Goal: Feedback & Contribution: Leave review/rating

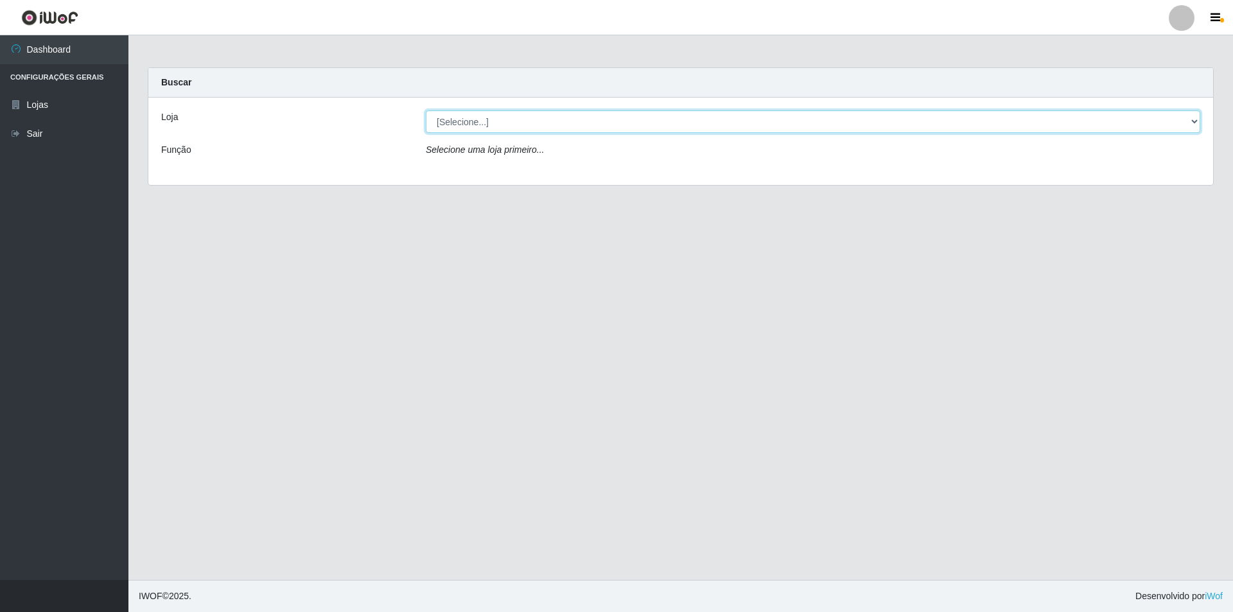
click at [524, 114] on select "[Selecione...] Atacado Vem - Loja 31 [GEOGRAPHIC_DATA]" at bounding box center [813, 121] width 775 height 22
select select "437"
click at [426, 110] on select "[Selecione...] Atacado Vem - Loja 31 [GEOGRAPHIC_DATA]" at bounding box center [813, 121] width 775 height 22
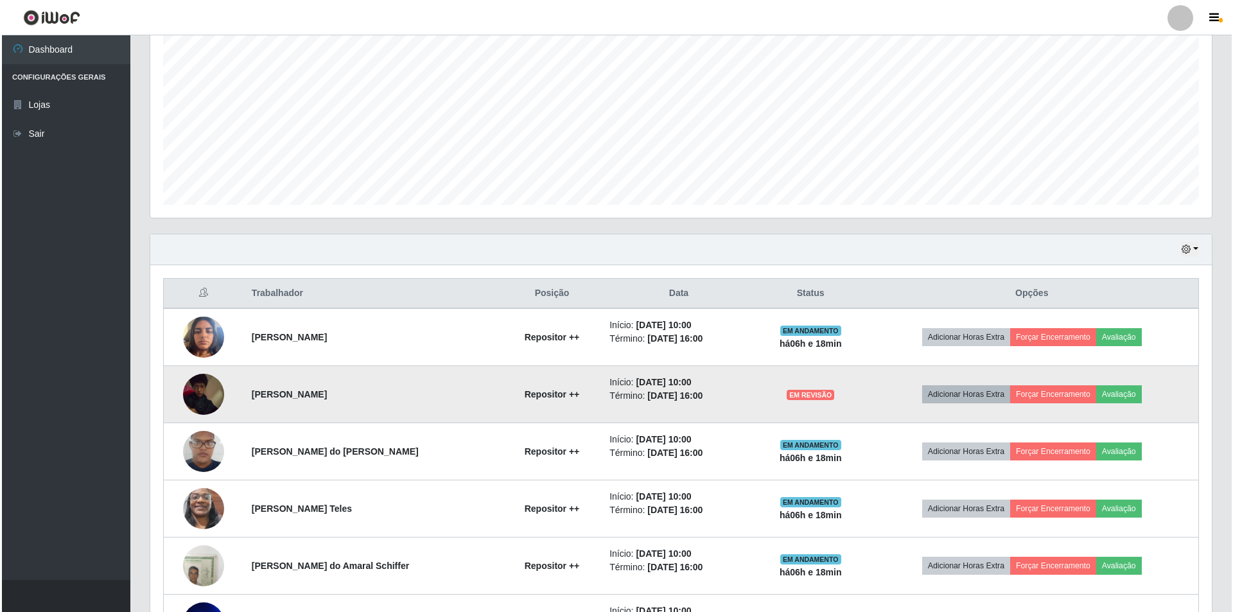
scroll to position [257, 0]
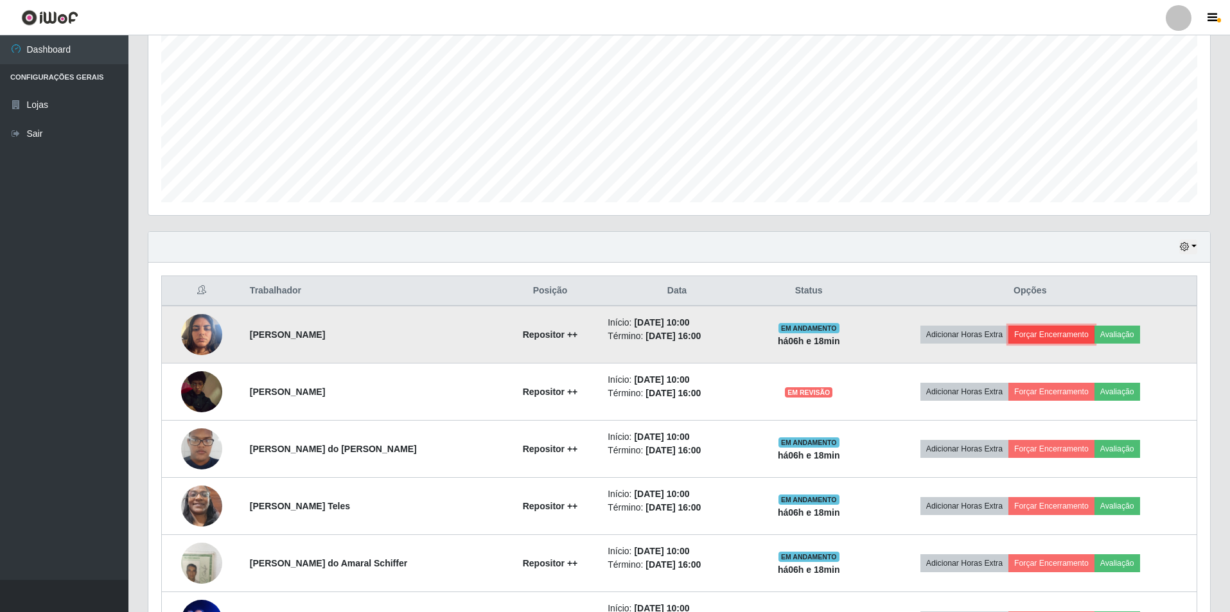
click at [1068, 328] on button "Forçar Encerramento" at bounding box center [1052, 335] width 86 height 18
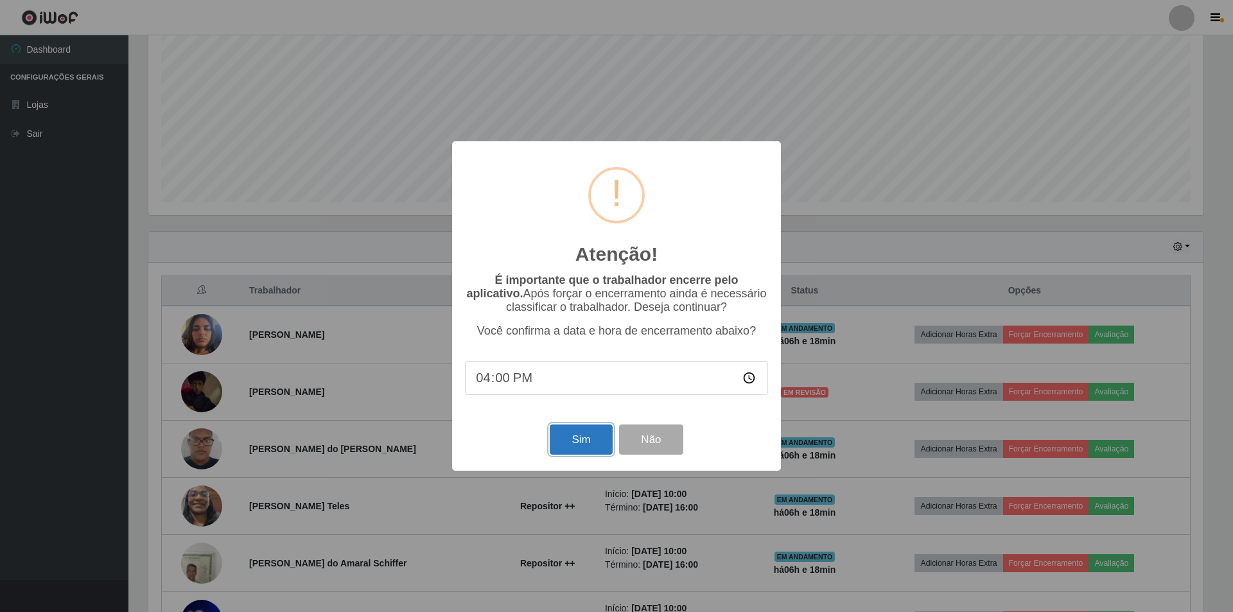
click at [573, 444] on button "Sim" at bounding box center [581, 440] width 62 height 30
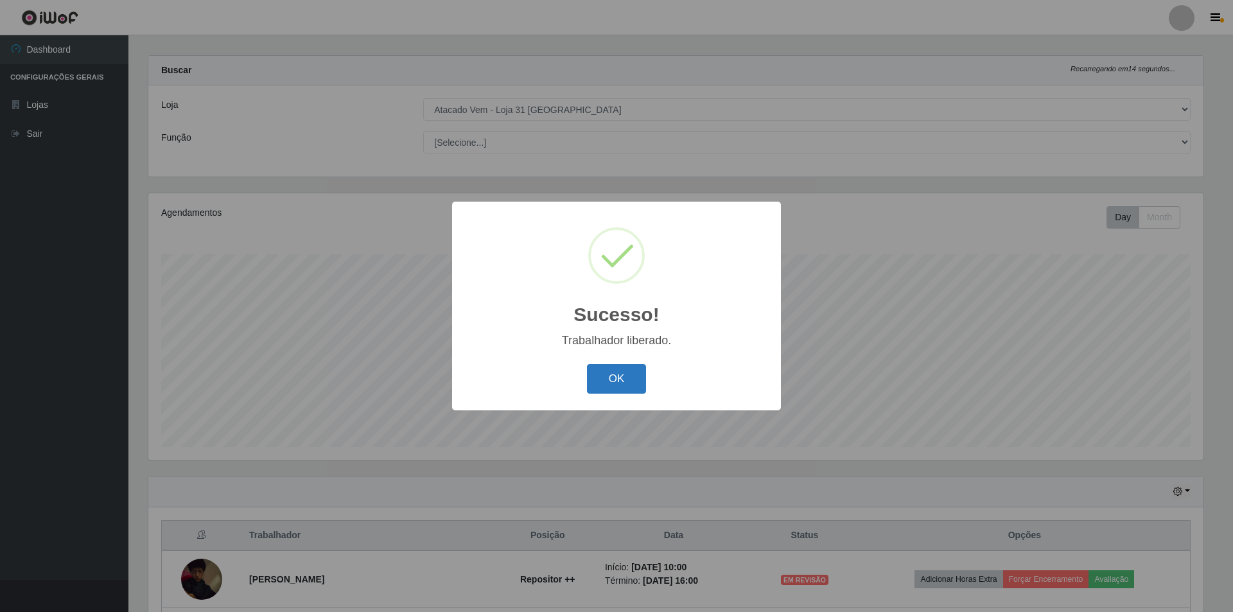
click at [613, 387] on button "OK" at bounding box center [617, 379] width 60 height 30
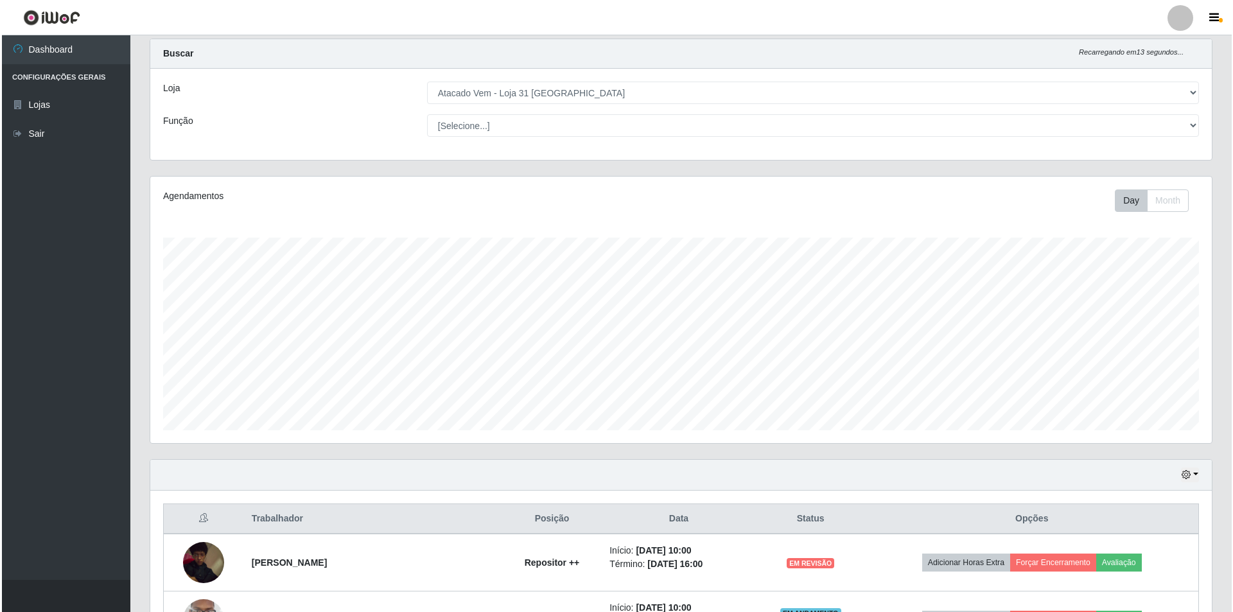
scroll to position [205, 0]
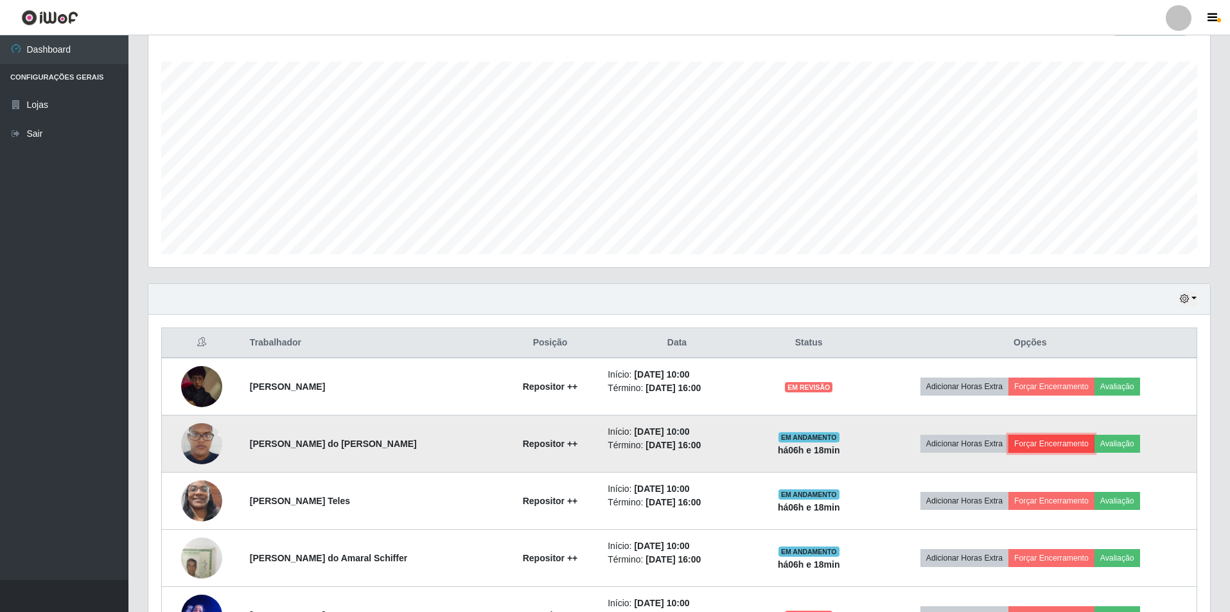
click at [1038, 443] on button "Forçar Encerramento" at bounding box center [1052, 444] width 86 height 18
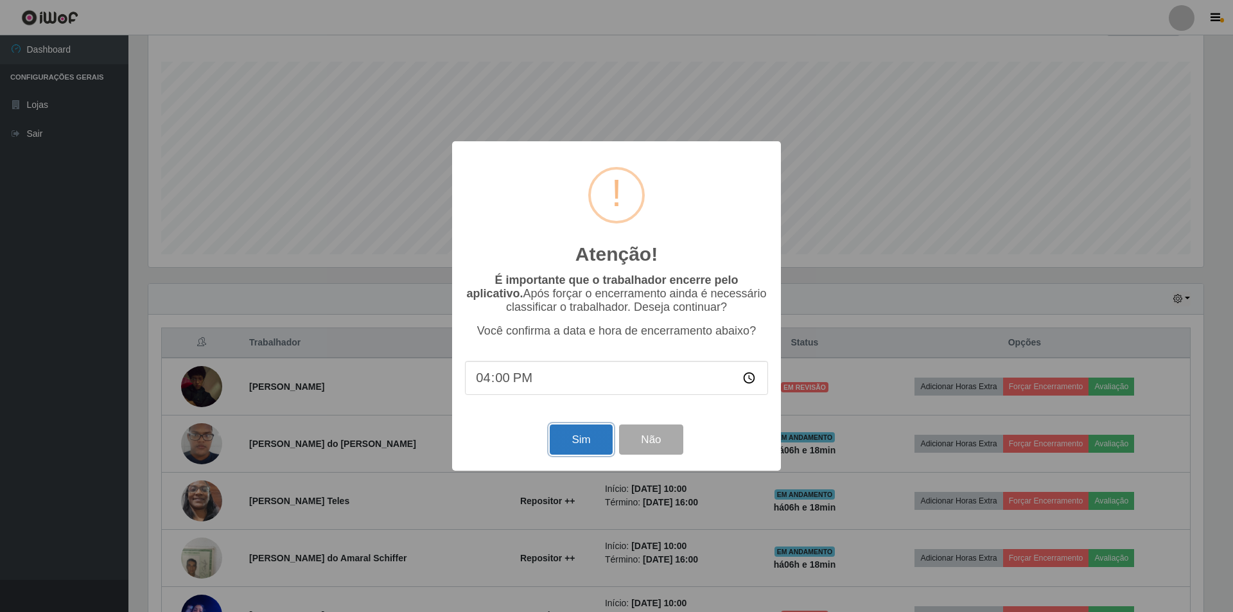
click at [576, 444] on button "Sim" at bounding box center [581, 440] width 62 height 30
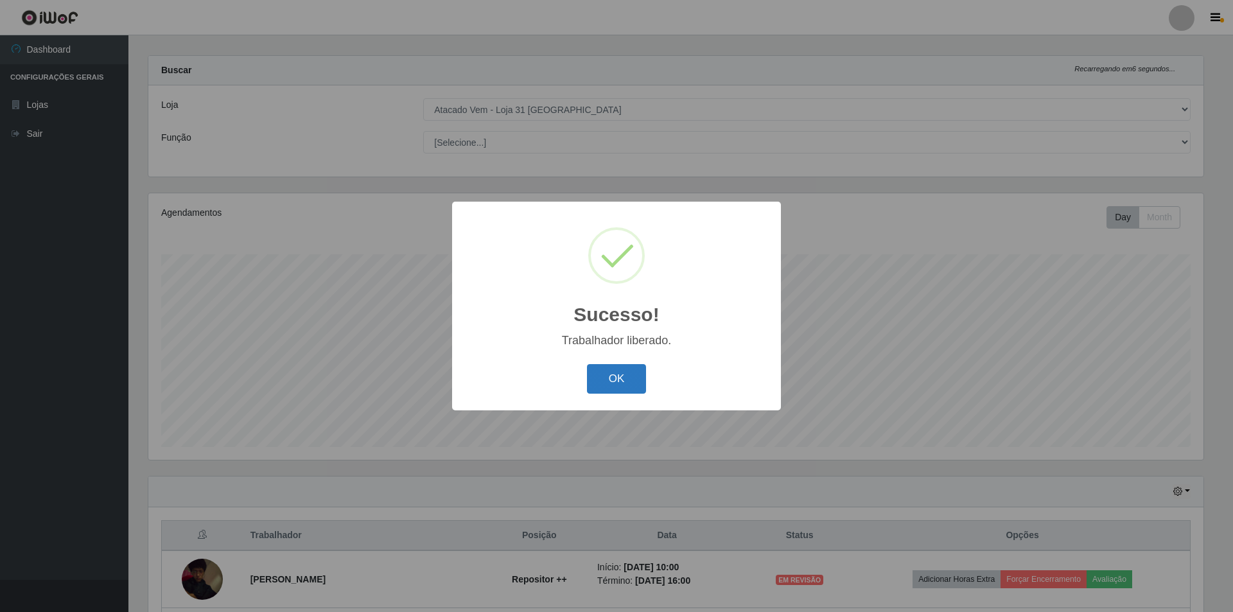
click at [614, 380] on button "OK" at bounding box center [617, 379] width 60 height 30
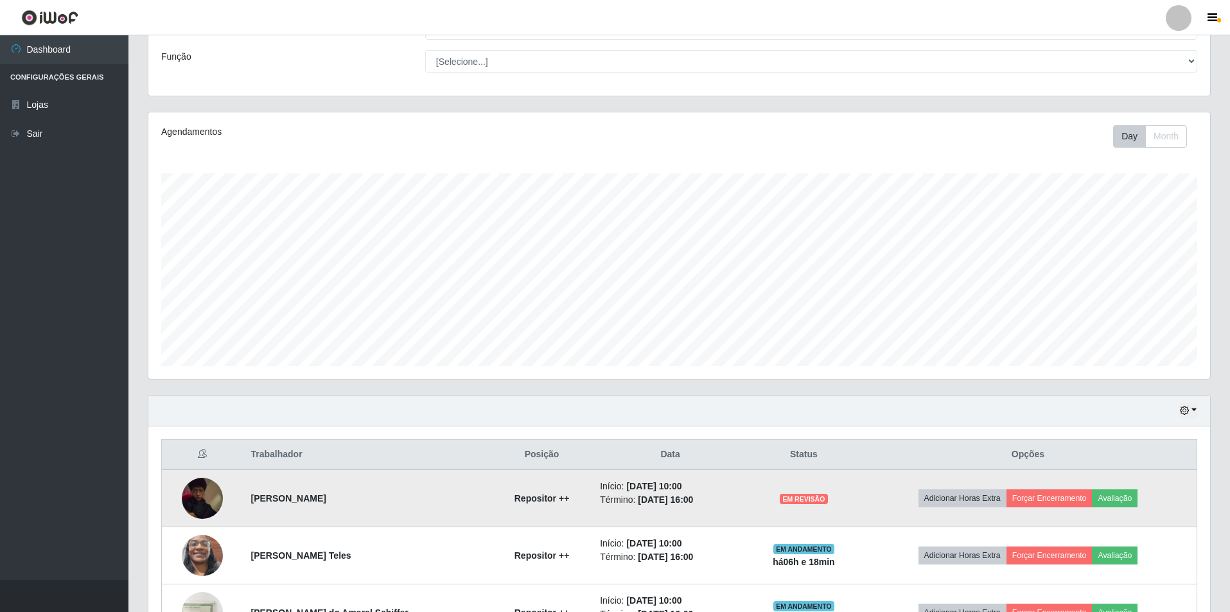
scroll to position [269, 0]
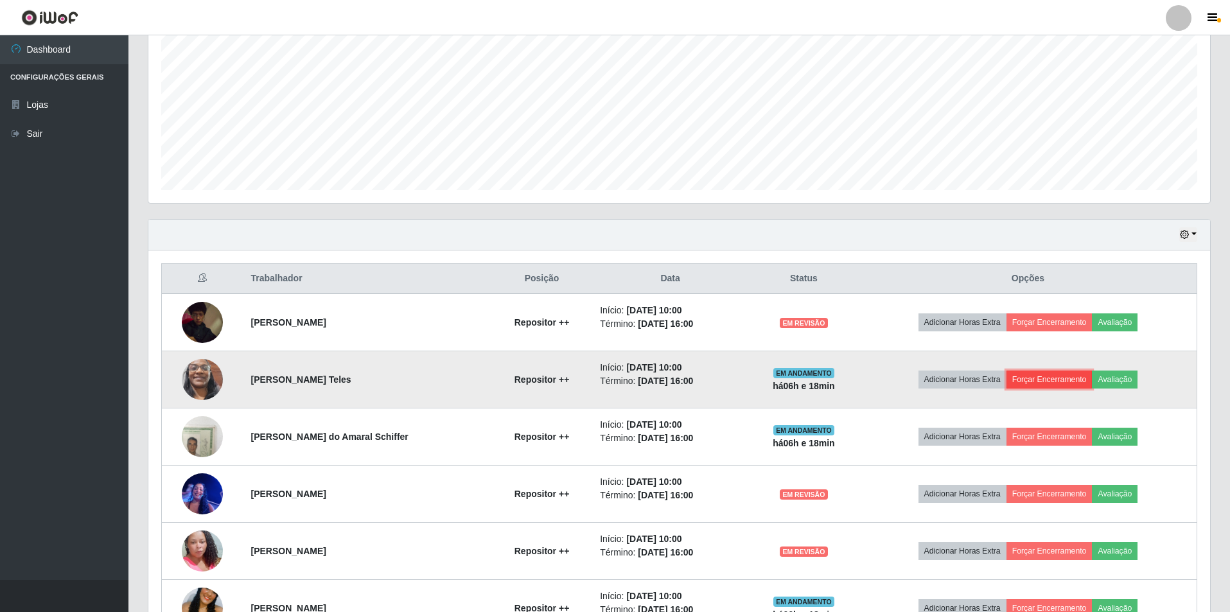
click at [1044, 378] on button "Forçar Encerramento" at bounding box center [1050, 380] width 86 height 18
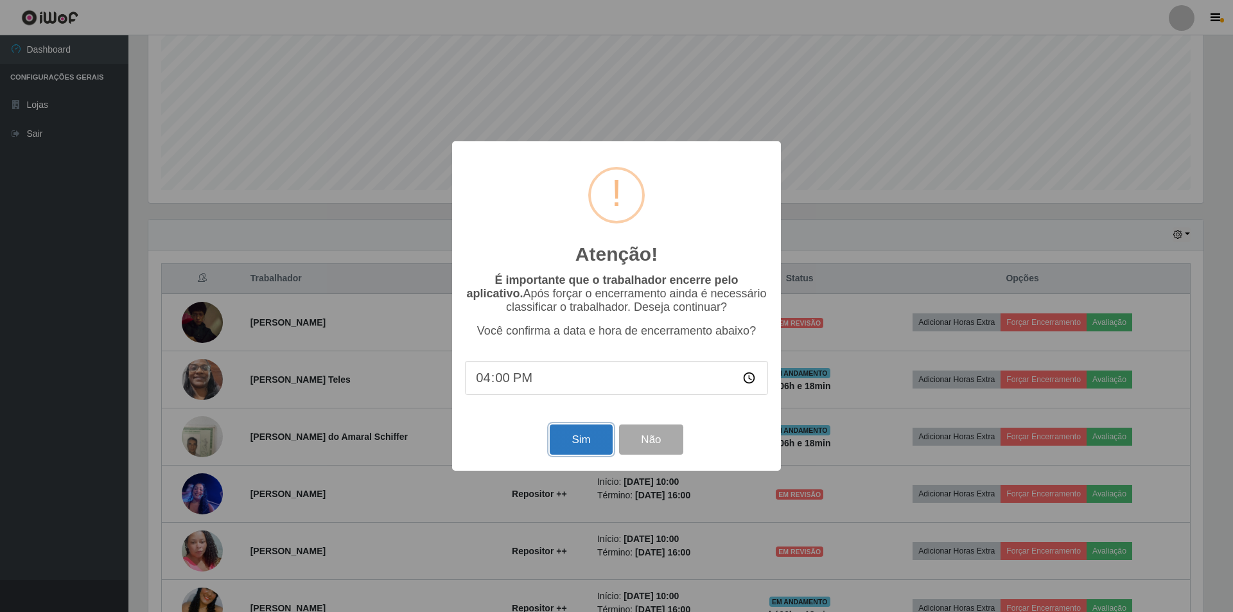
click at [565, 446] on button "Sim" at bounding box center [581, 440] width 62 height 30
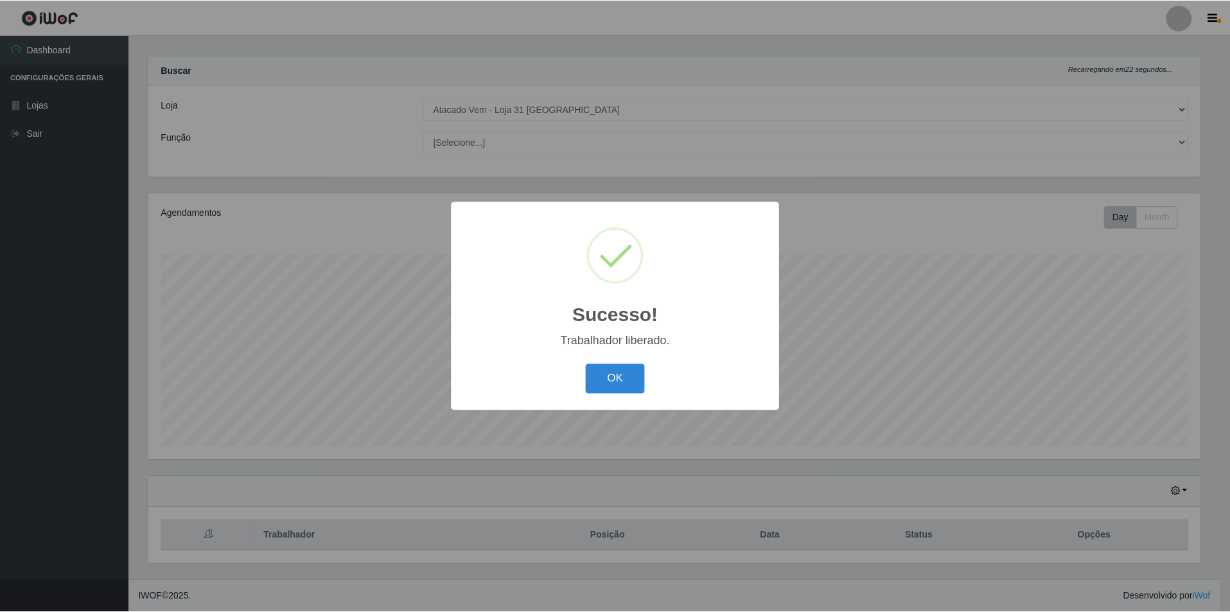
scroll to position [0, 0]
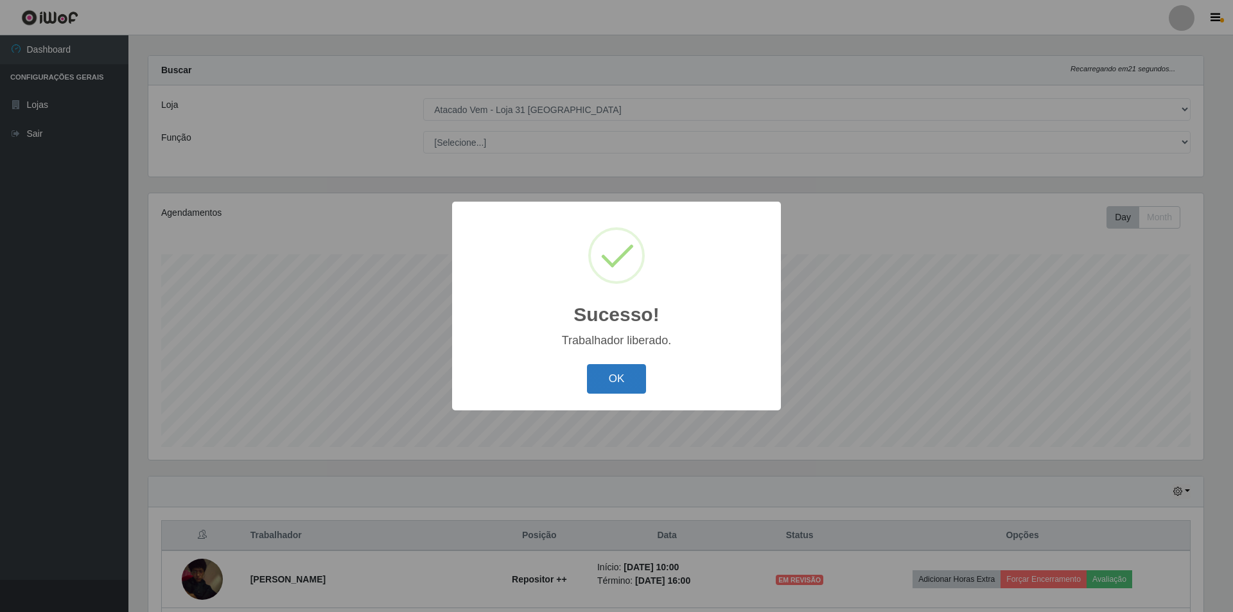
click at [611, 377] on button "OK" at bounding box center [617, 379] width 60 height 30
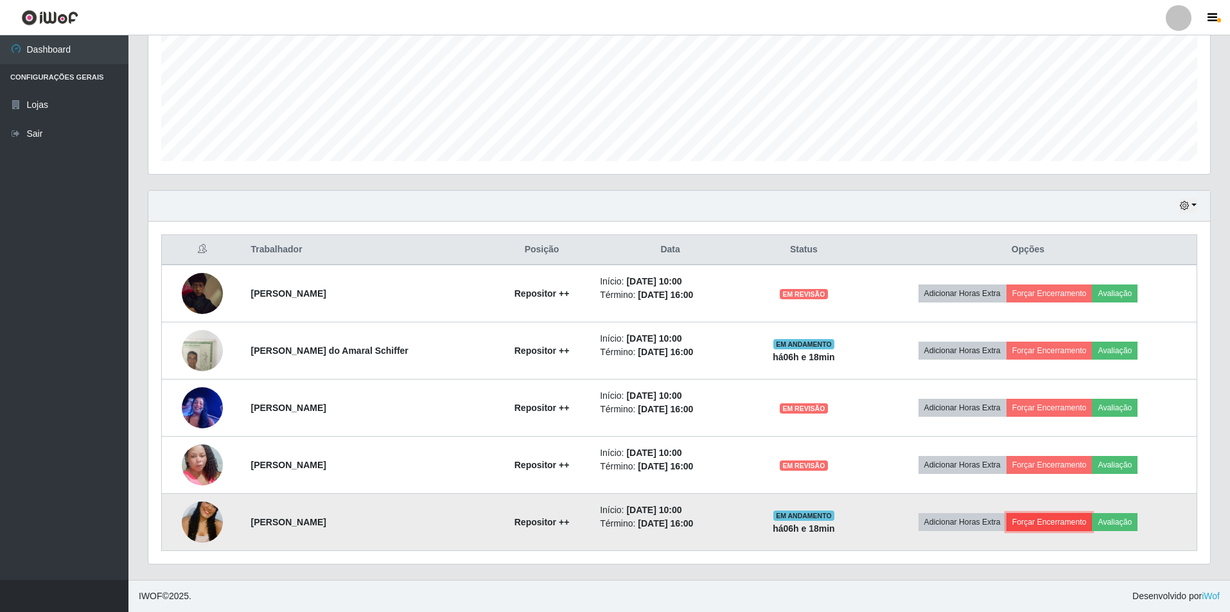
click at [1059, 515] on button "Forçar Encerramento" at bounding box center [1050, 522] width 86 height 18
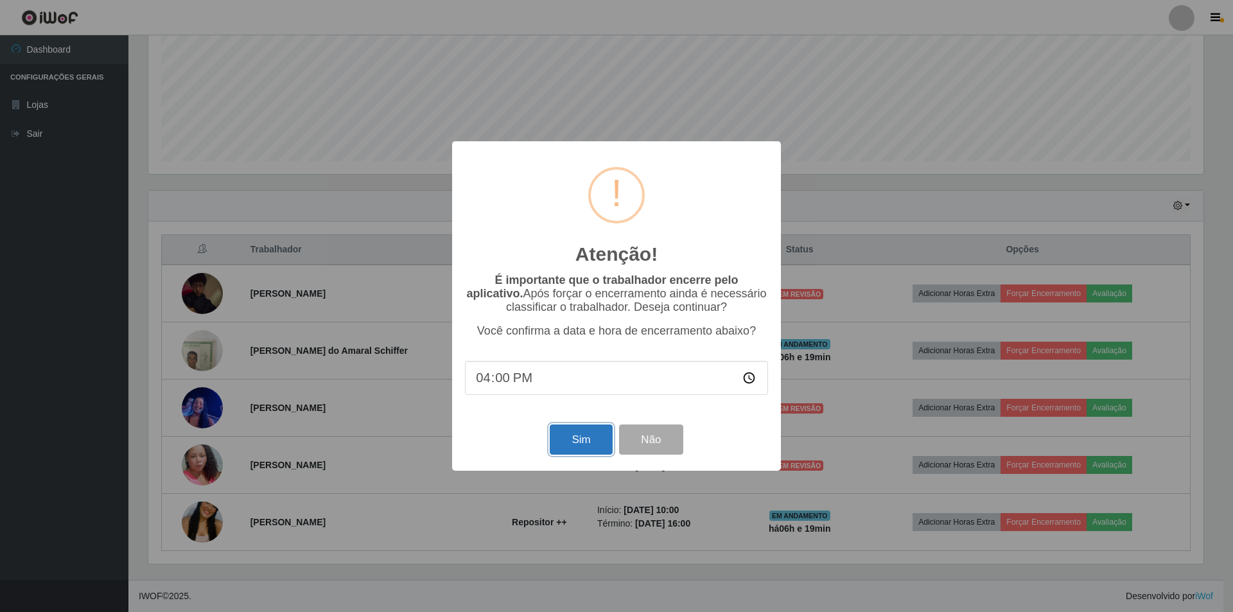
click at [578, 452] on button "Sim" at bounding box center [581, 440] width 62 height 30
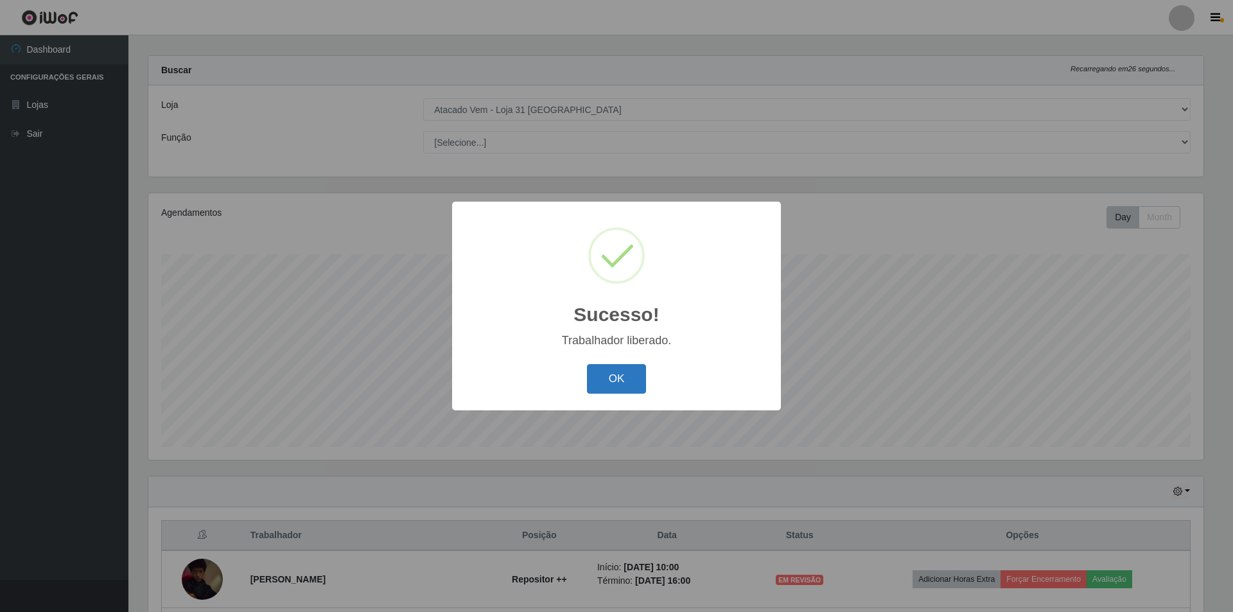
click at [635, 375] on button "OK" at bounding box center [617, 379] width 60 height 30
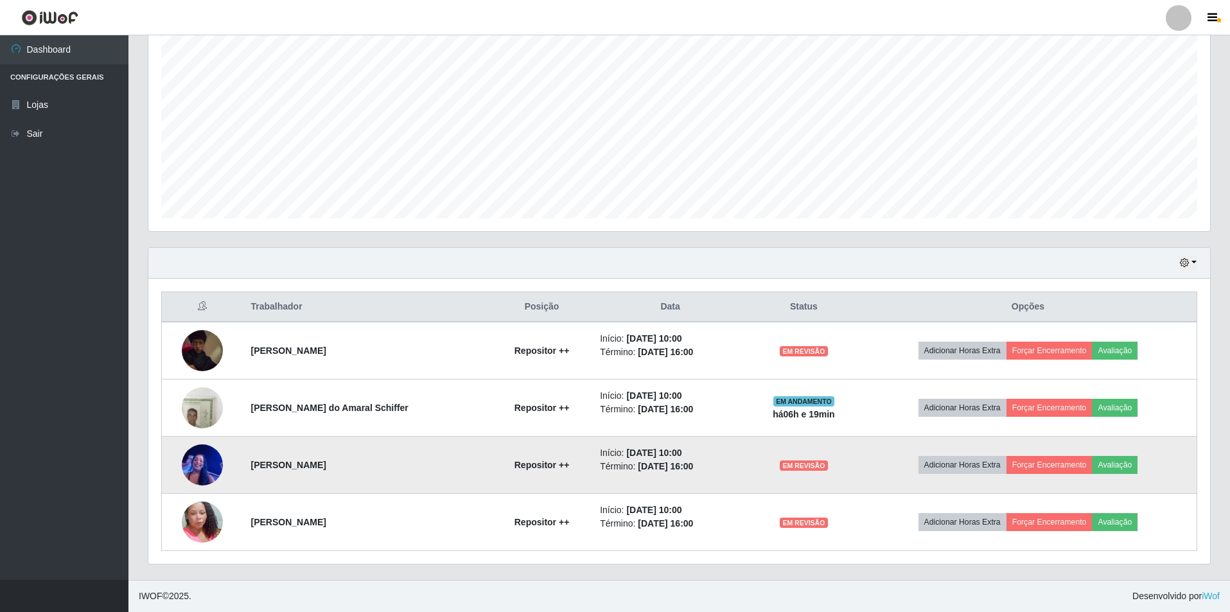
click at [211, 466] on img at bounding box center [202, 464] width 41 height 55
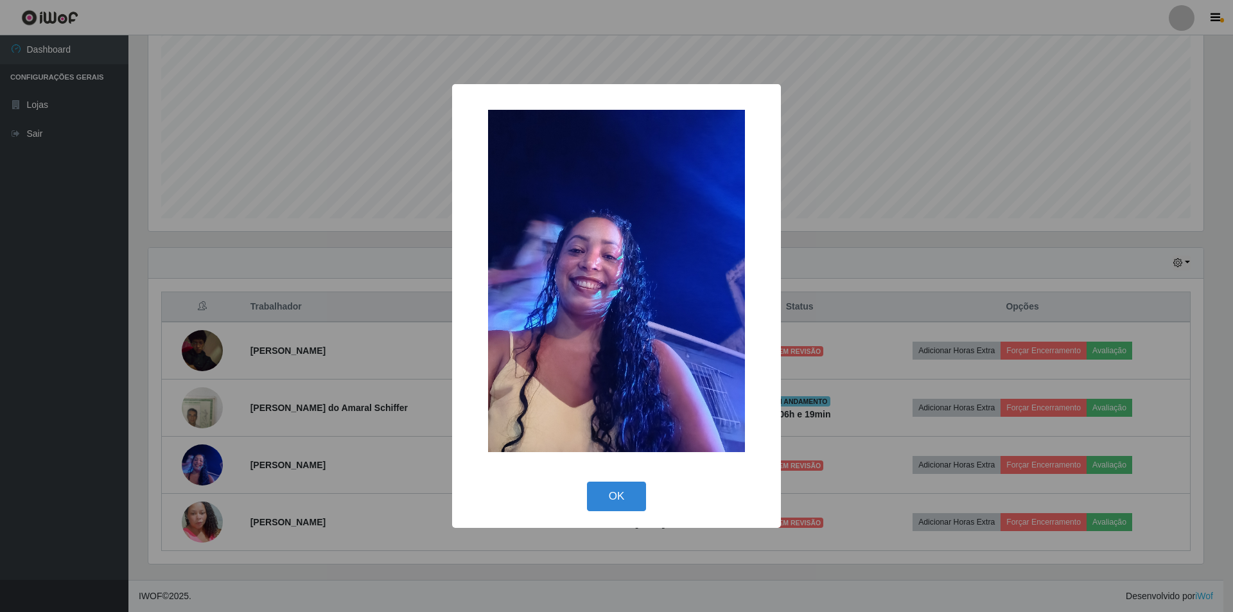
click at [305, 444] on div "× OK Cancel" at bounding box center [616, 306] width 1233 height 612
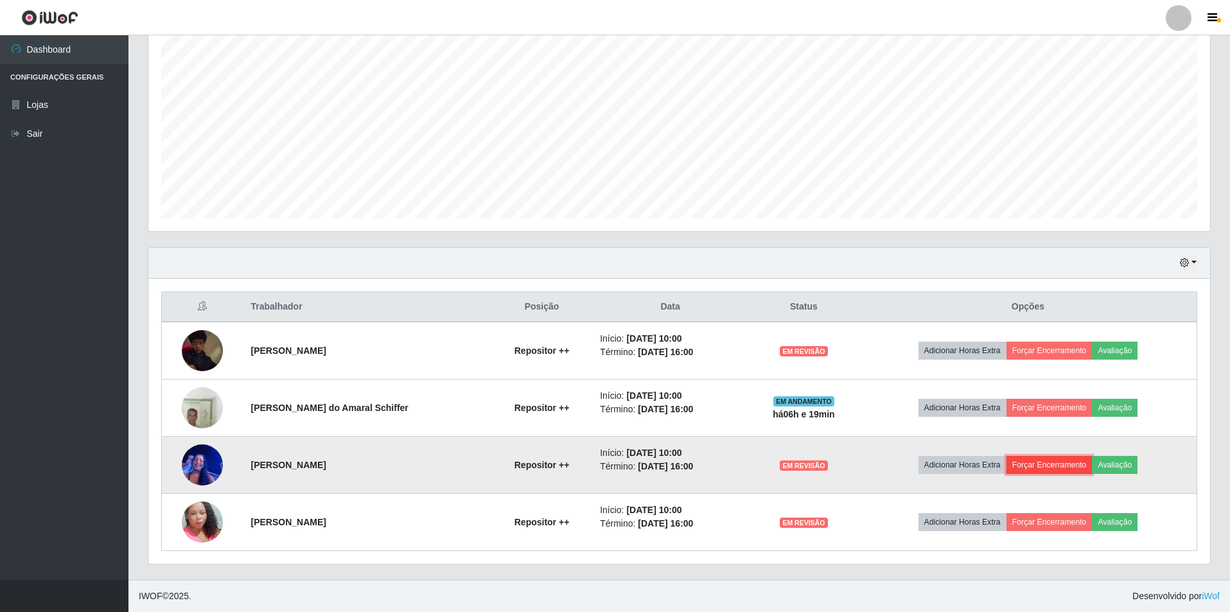
click at [1076, 462] on button "Forçar Encerramento" at bounding box center [1050, 465] width 86 height 18
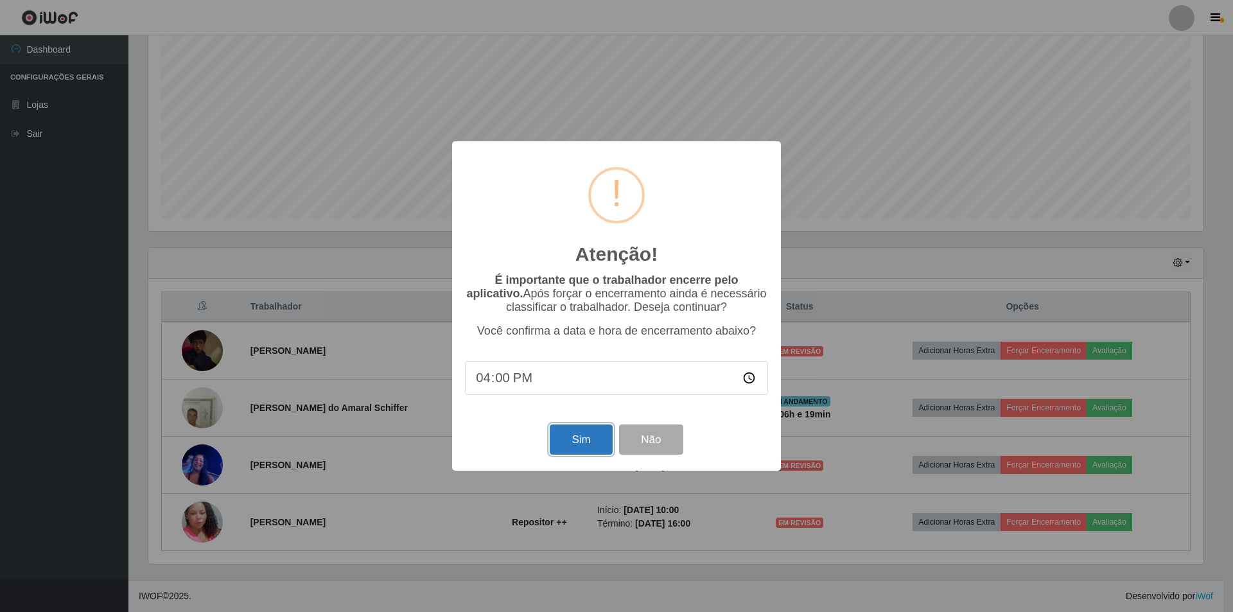
click at [579, 441] on button "Sim" at bounding box center [581, 440] width 62 height 30
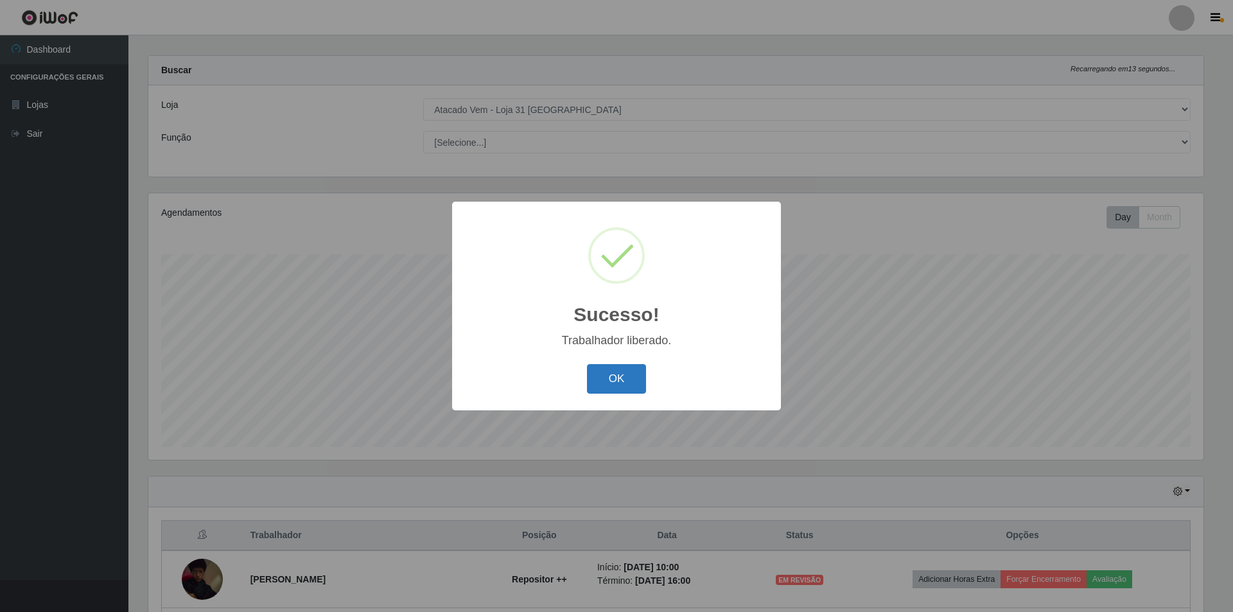
click at [606, 382] on button "OK" at bounding box center [617, 379] width 60 height 30
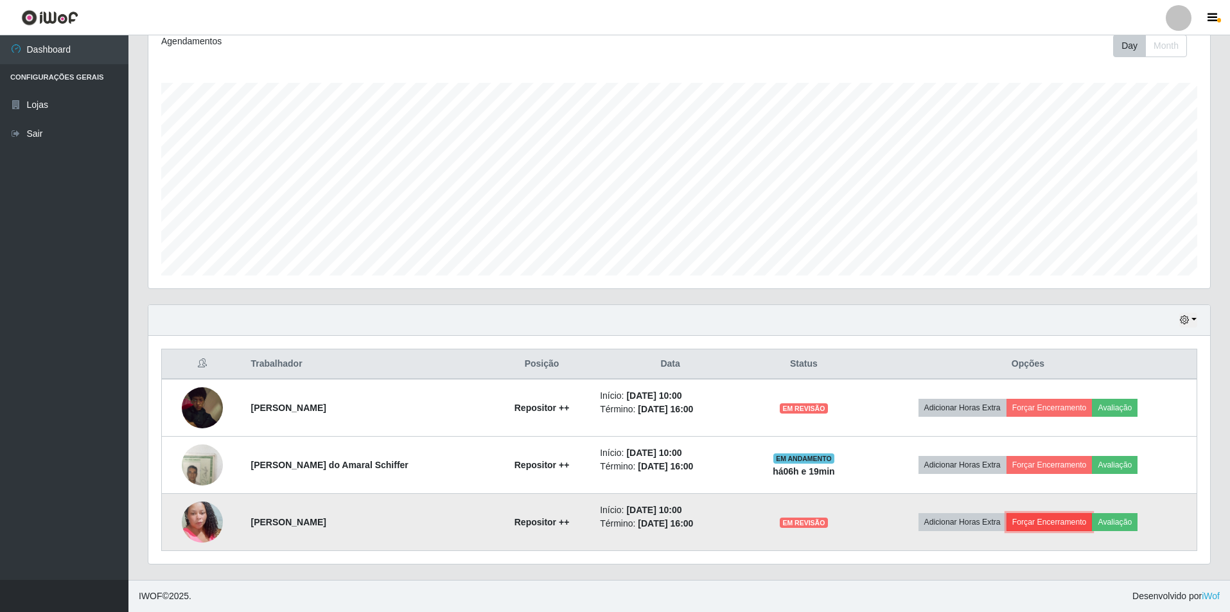
click at [1054, 520] on button "Forçar Encerramento" at bounding box center [1050, 522] width 86 height 18
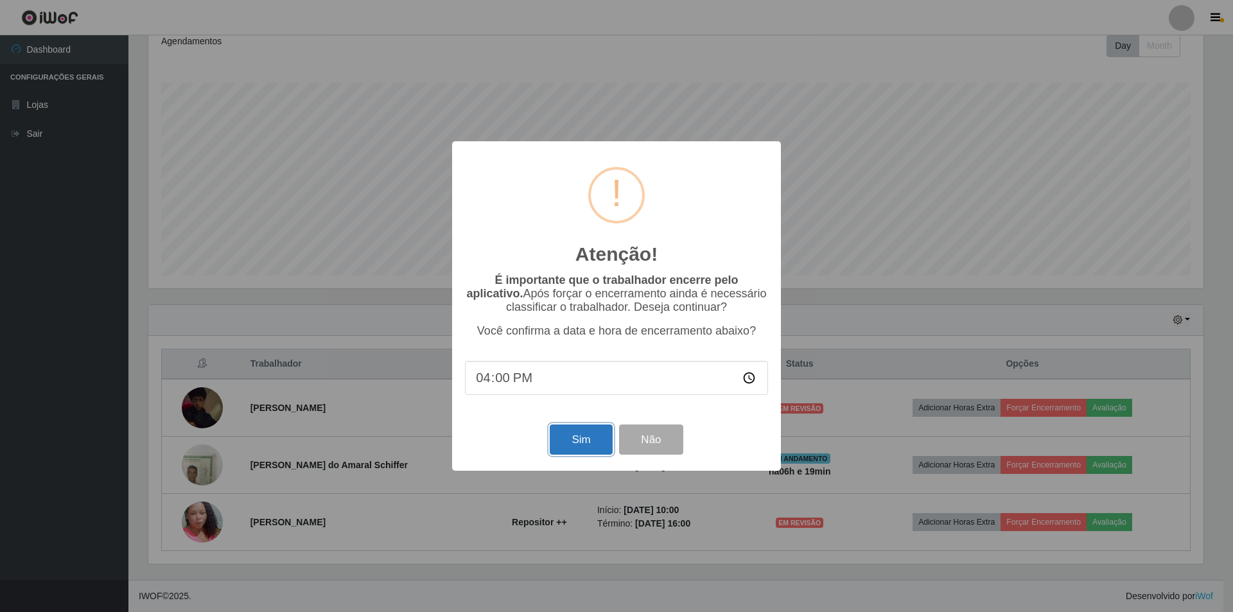
click at [586, 443] on button "Sim" at bounding box center [581, 440] width 62 height 30
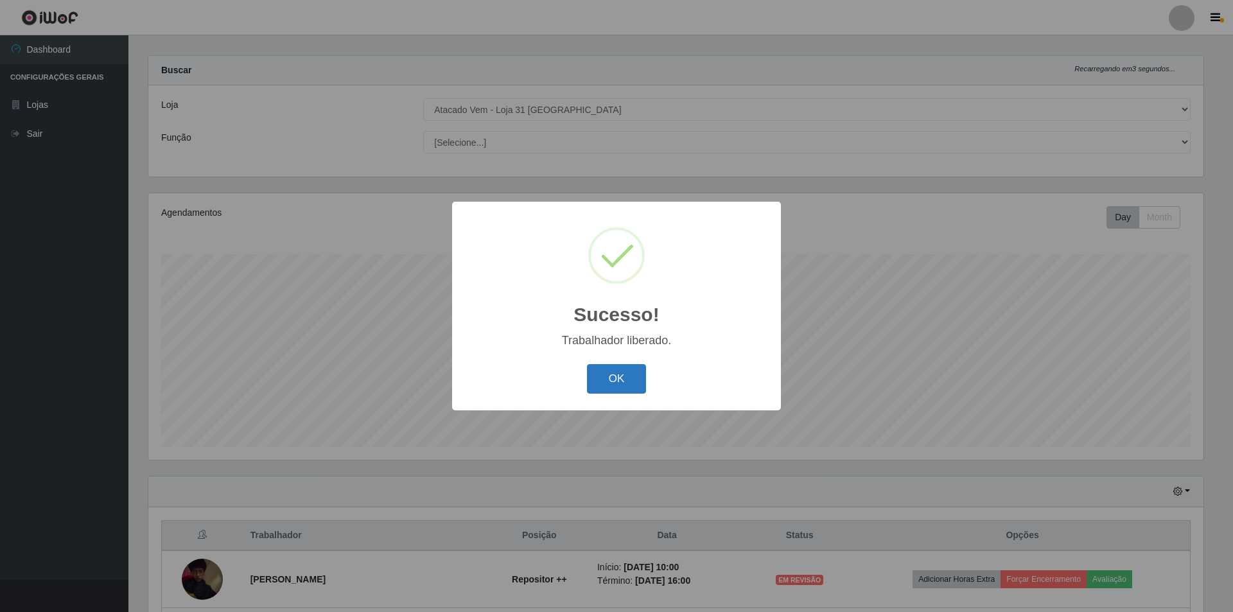
click at [610, 383] on button "OK" at bounding box center [617, 379] width 60 height 30
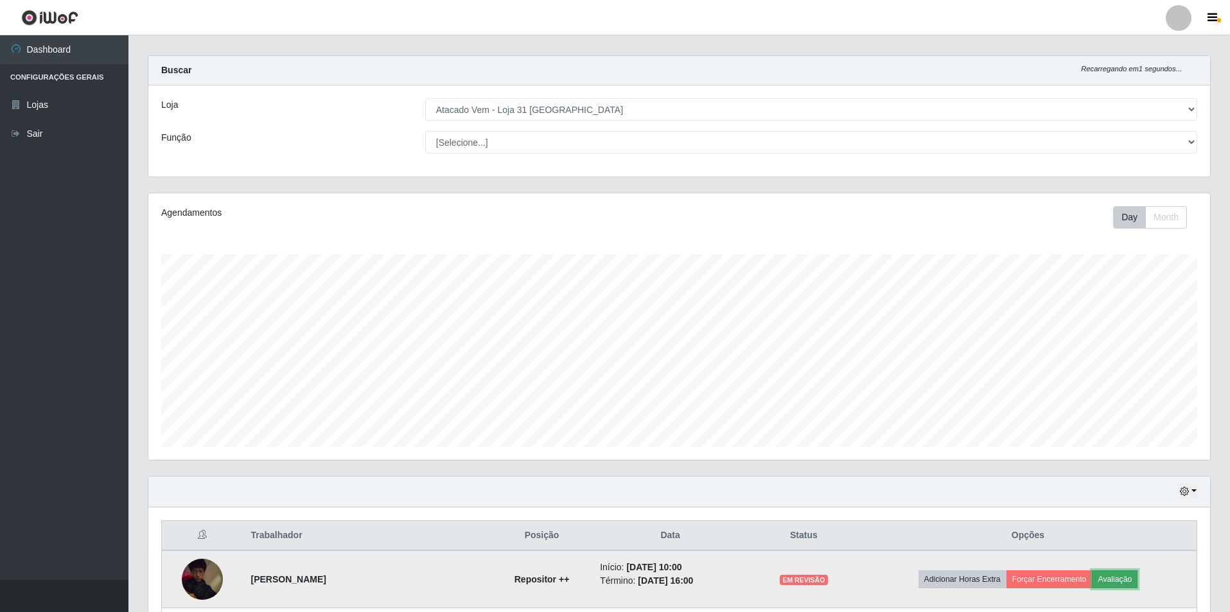
click at [1122, 577] on button "Avaliação" at bounding box center [1115, 579] width 46 height 18
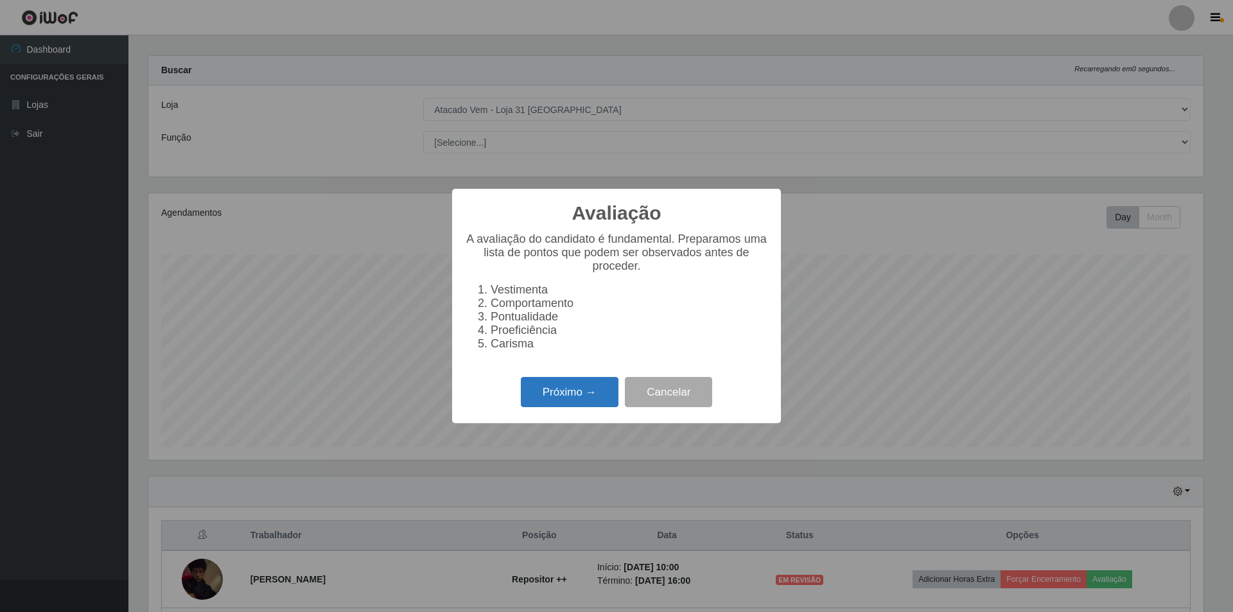
click at [582, 398] on button "Próximo →" at bounding box center [570, 392] width 98 height 30
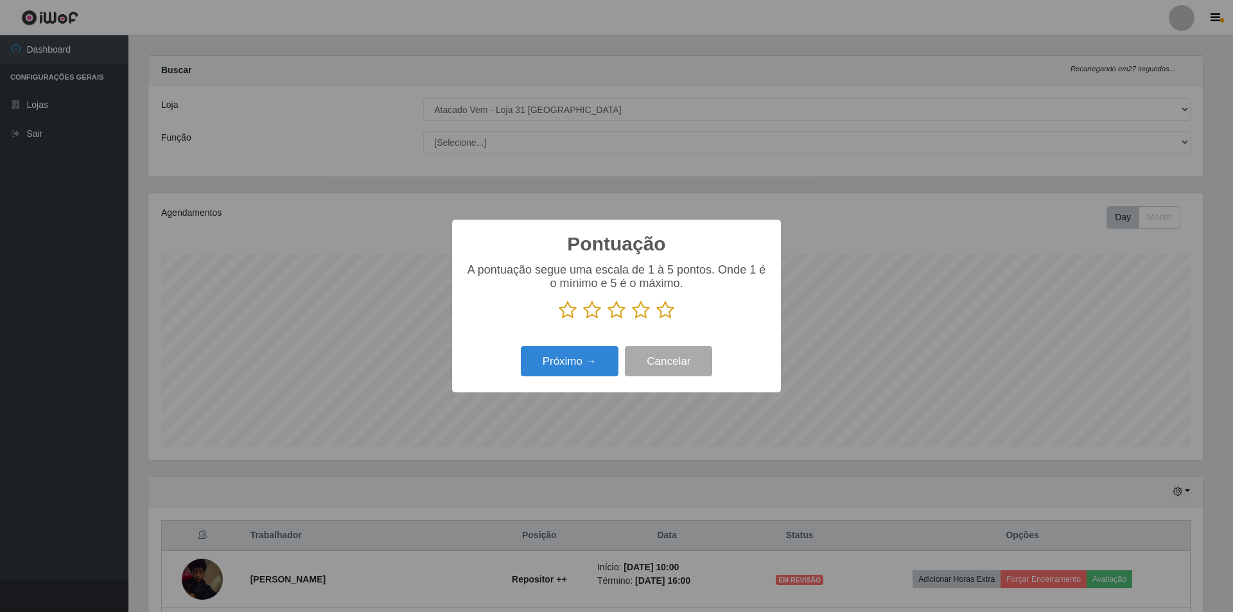
click at [624, 314] on icon at bounding box center [617, 310] width 18 height 19
click at [608, 320] on input "radio" at bounding box center [608, 320] width 0 height 0
click at [593, 311] on icon at bounding box center [592, 310] width 18 height 19
click at [583, 320] on input "radio" at bounding box center [583, 320] width 0 height 0
click at [595, 367] on button "Próximo →" at bounding box center [570, 361] width 98 height 30
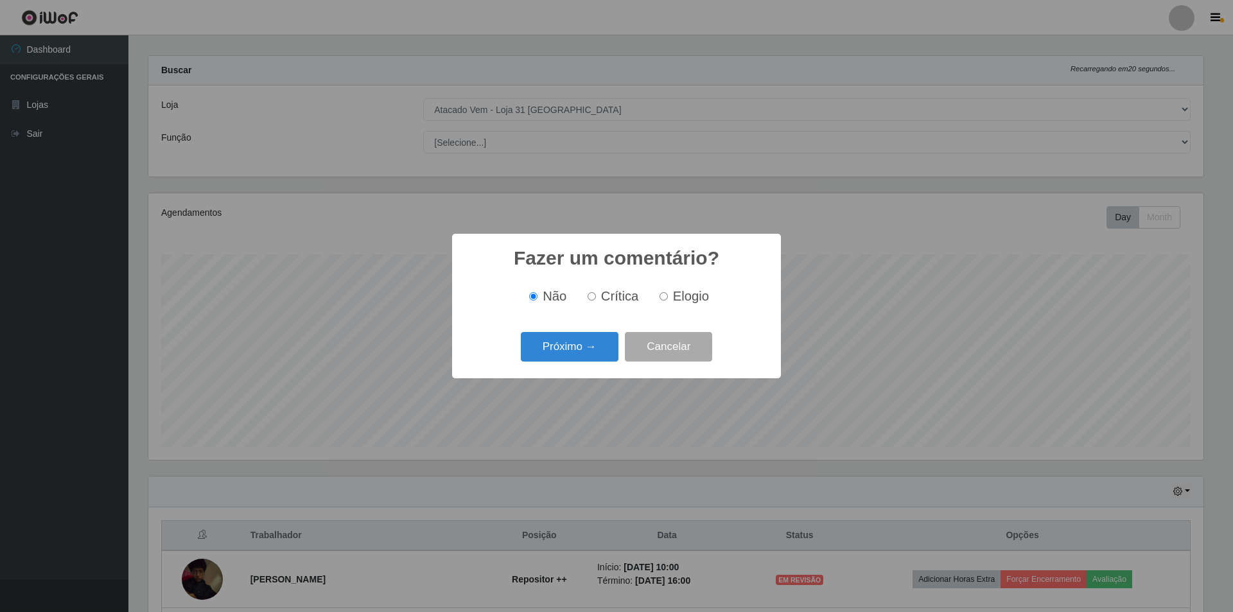
click at [591, 301] on input "Crítica" at bounding box center [592, 296] width 8 height 8
radio input "true"
click at [585, 349] on button "Próximo →" at bounding box center [570, 347] width 98 height 30
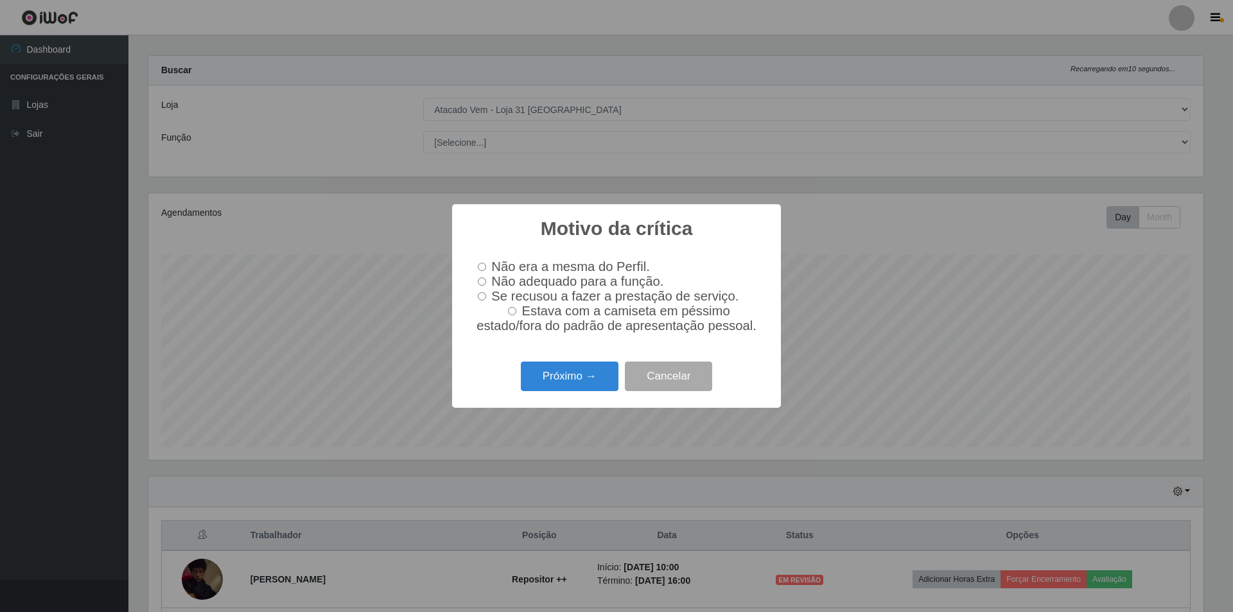
click at [481, 280] on input "Não adequado para a função." at bounding box center [482, 282] width 8 height 8
radio input "true"
click at [576, 391] on button "Próximo →" at bounding box center [570, 377] width 98 height 30
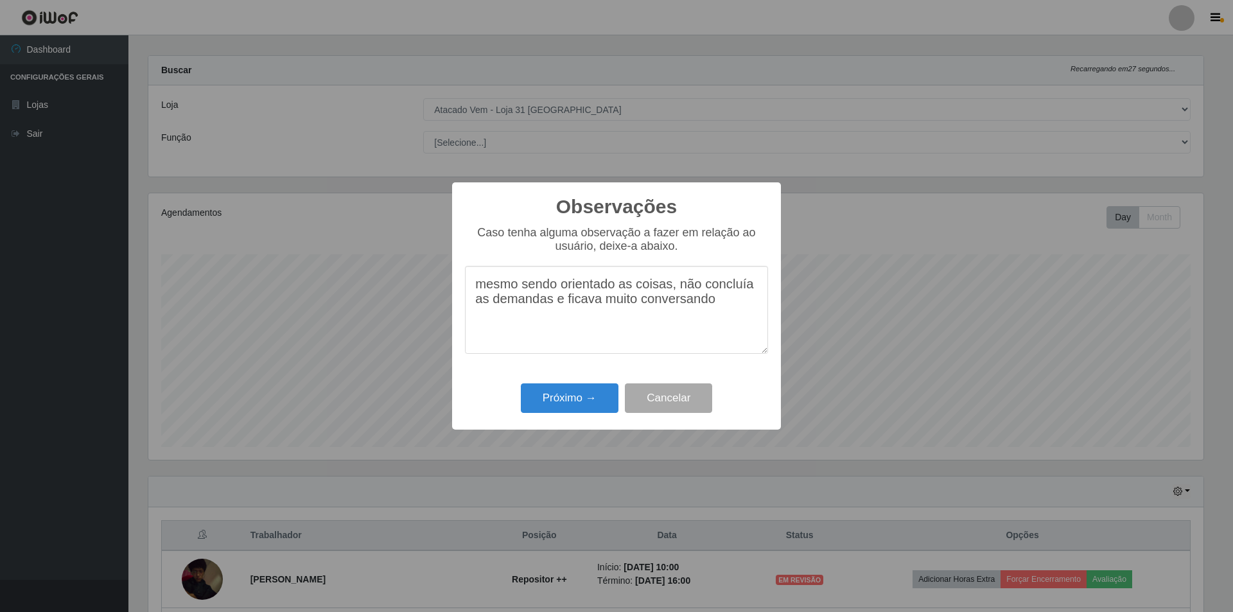
click at [727, 310] on textarea "mesmo sendo orientado as coisas, não concluía as demandas e ficava muito conver…" at bounding box center [616, 310] width 303 height 88
type textarea "mesmo sendo orientado as coisas, não concluía as demandas e ficava muito conver…"
click at [574, 403] on button "Próximo →" at bounding box center [570, 398] width 98 height 30
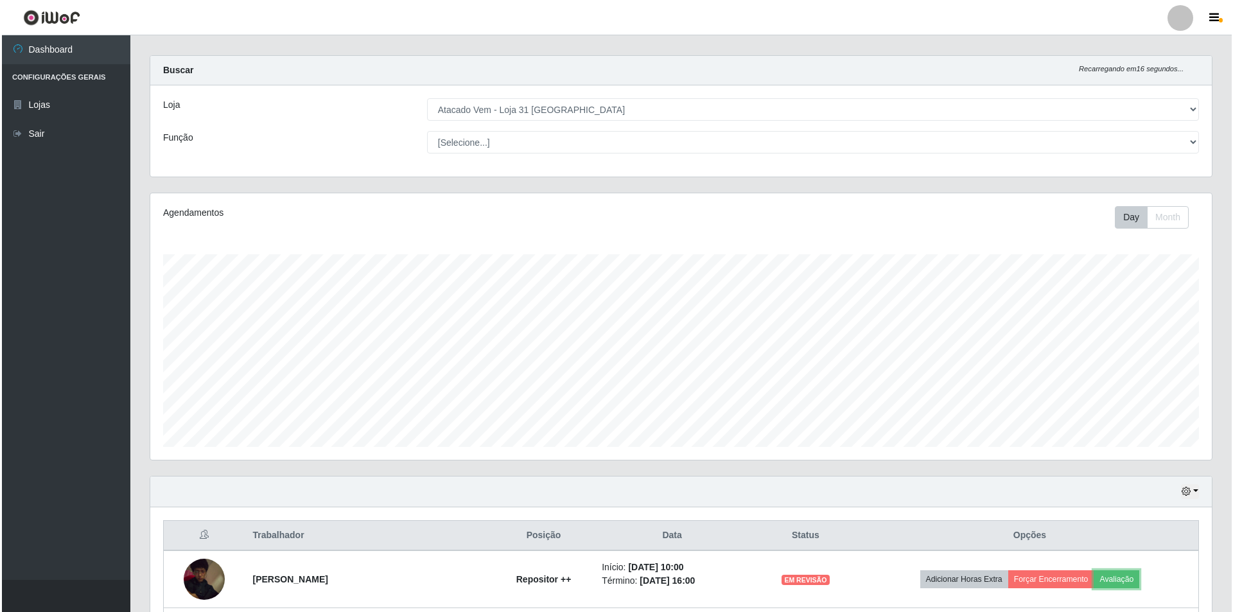
scroll to position [127, 0]
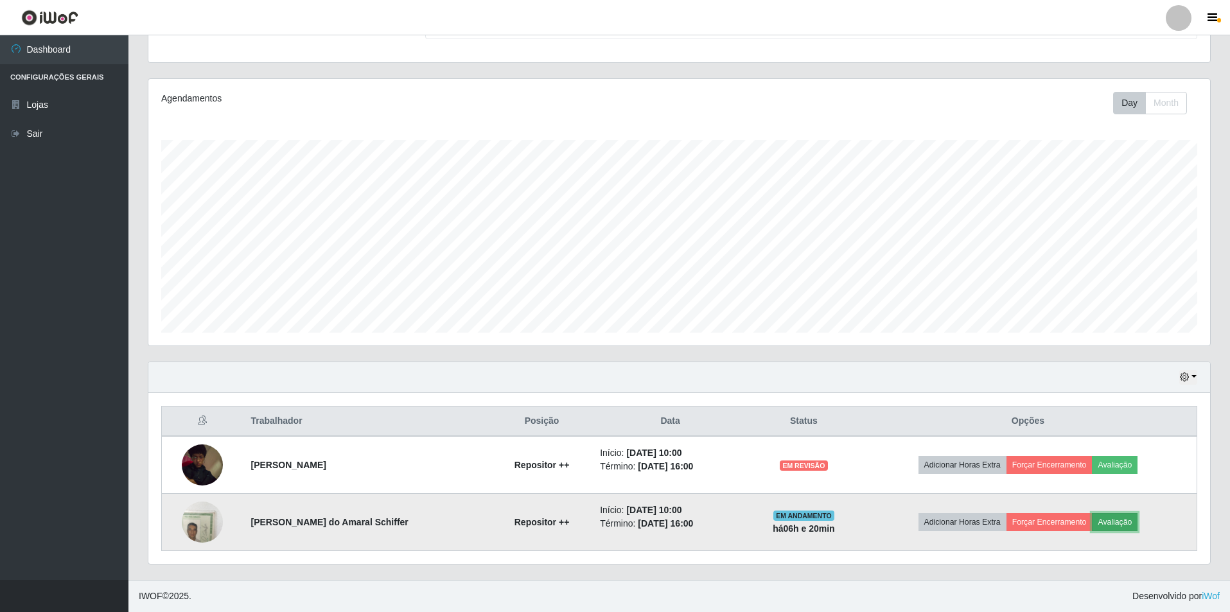
click at [1113, 522] on button "Avaliação" at bounding box center [1115, 522] width 46 height 18
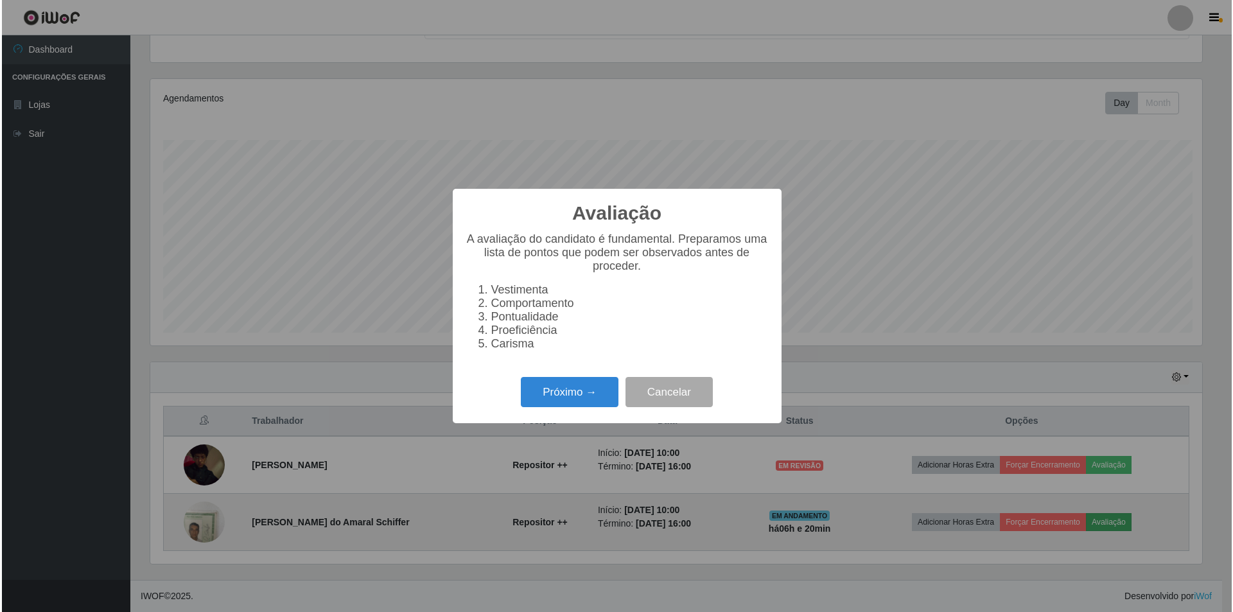
scroll to position [267, 1055]
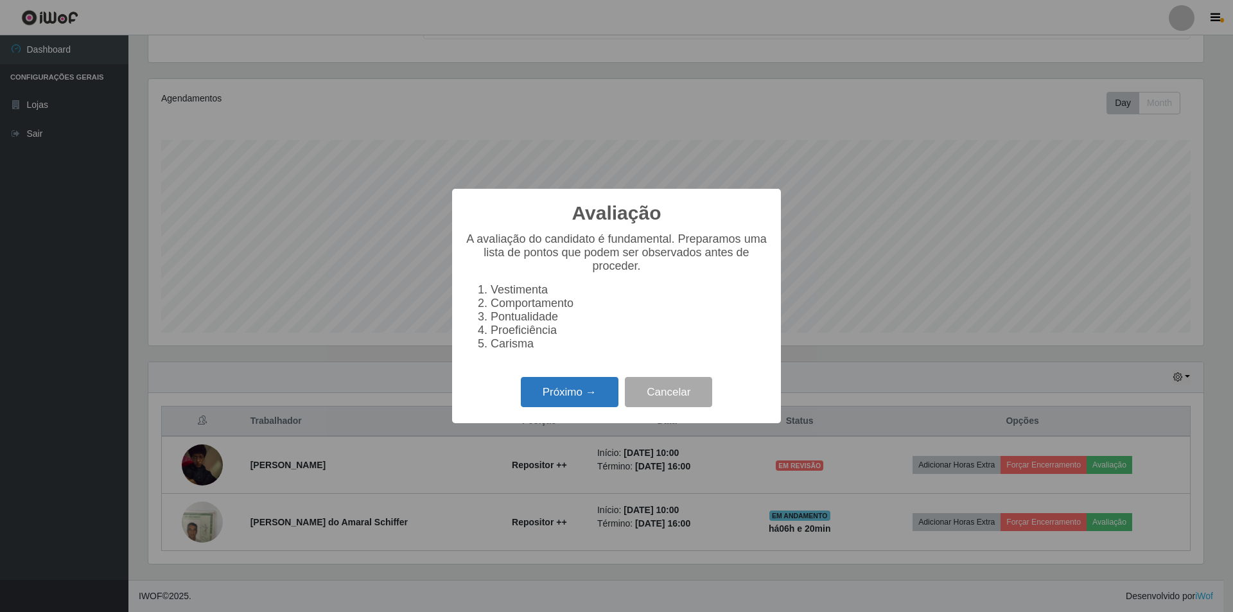
click at [545, 394] on button "Próximo →" at bounding box center [570, 392] width 98 height 30
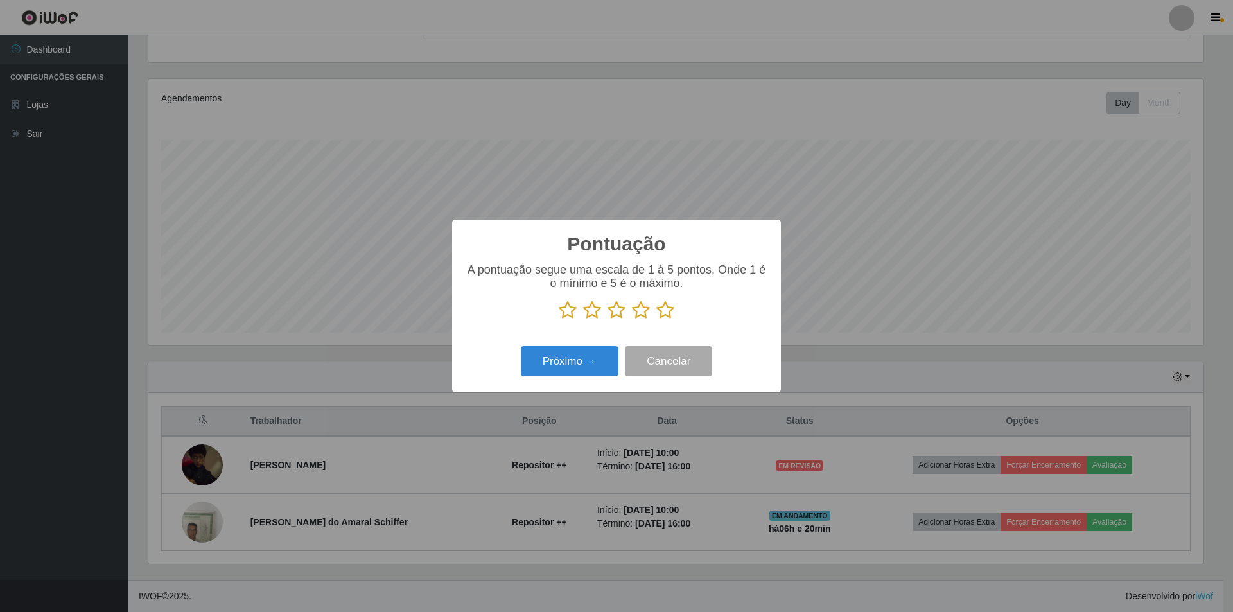
scroll to position [642104, 641316]
click at [642, 313] on icon at bounding box center [641, 310] width 18 height 19
click at [632, 320] on input "radio" at bounding box center [632, 320] width 0 height 0
click at [596, 357] on button "Próximo →" at bounding box center [570, 361] width 98 height 30
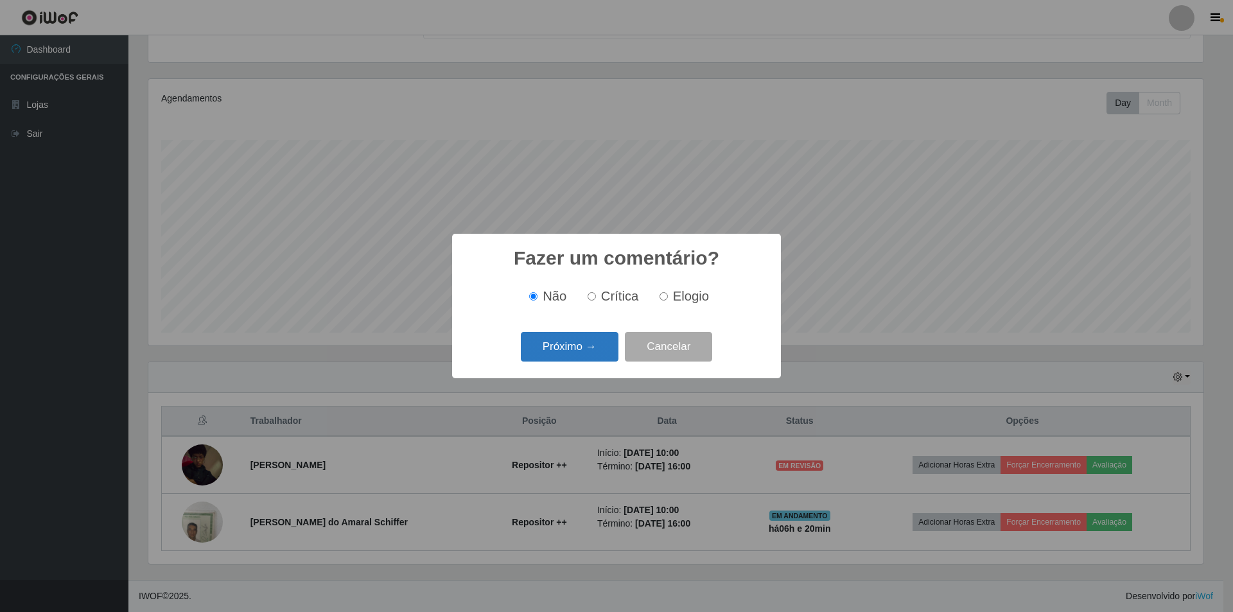
click at [576, 355] on button "Próximo →" at bounding box center [570, 347] width 98 height 30
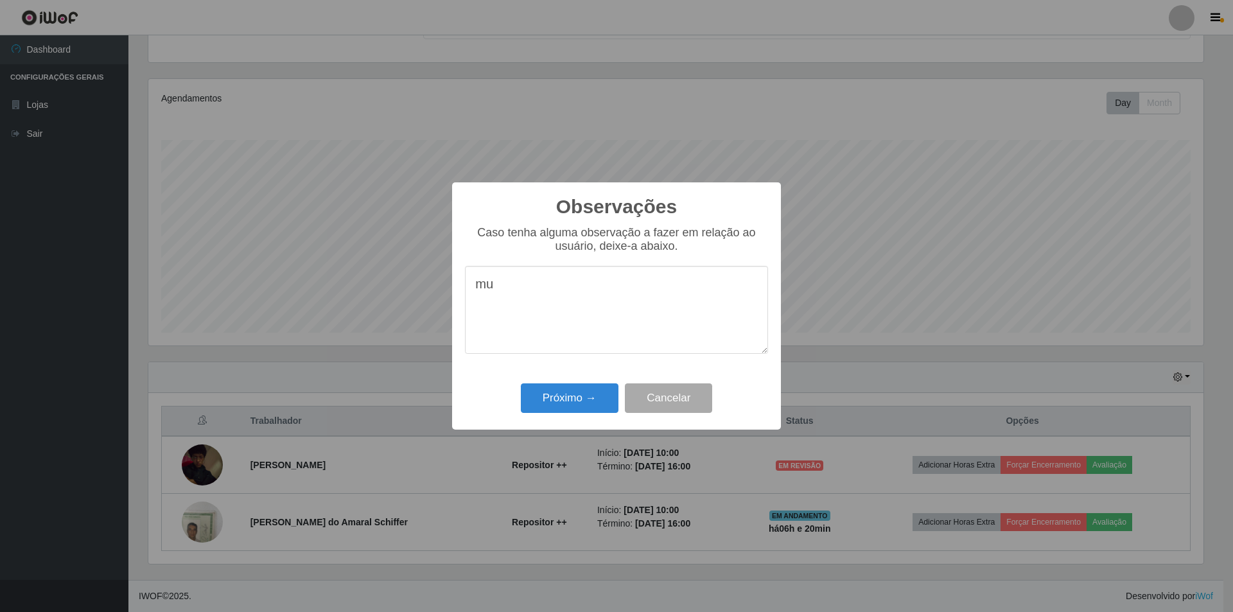
type textarea "m"
type textarea "bom em participação mais ficava muito no uso do celular."
click at [585, 404] on button "Próximo →" at bounding box center [570, 398] width 98 height 30
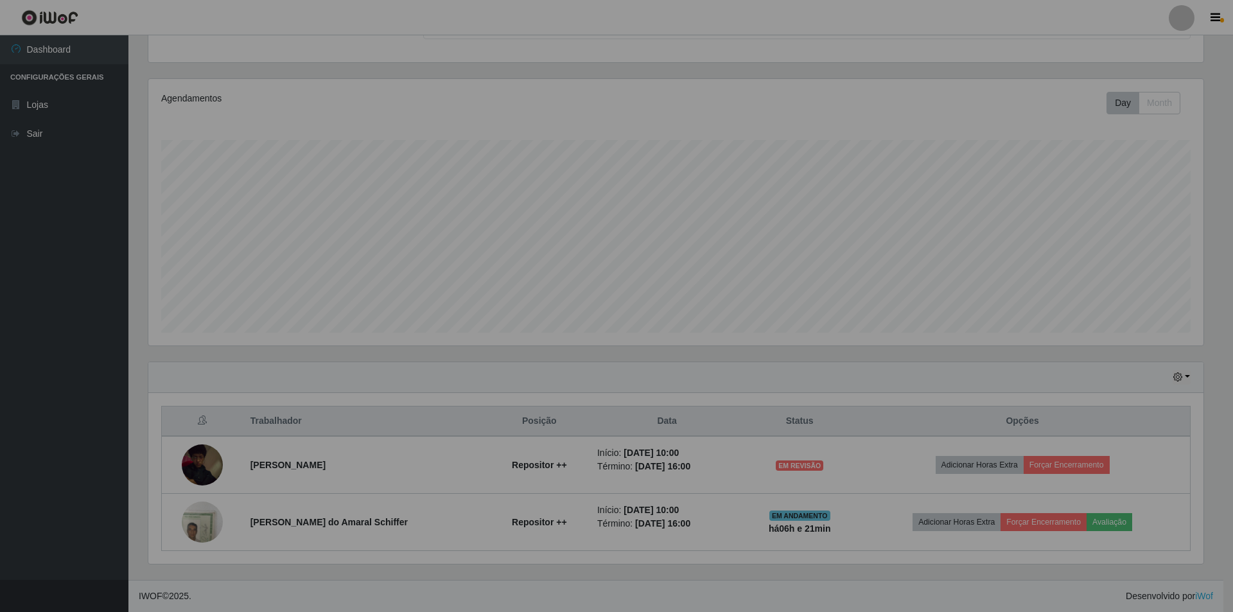
scroll to position [267, 1062]
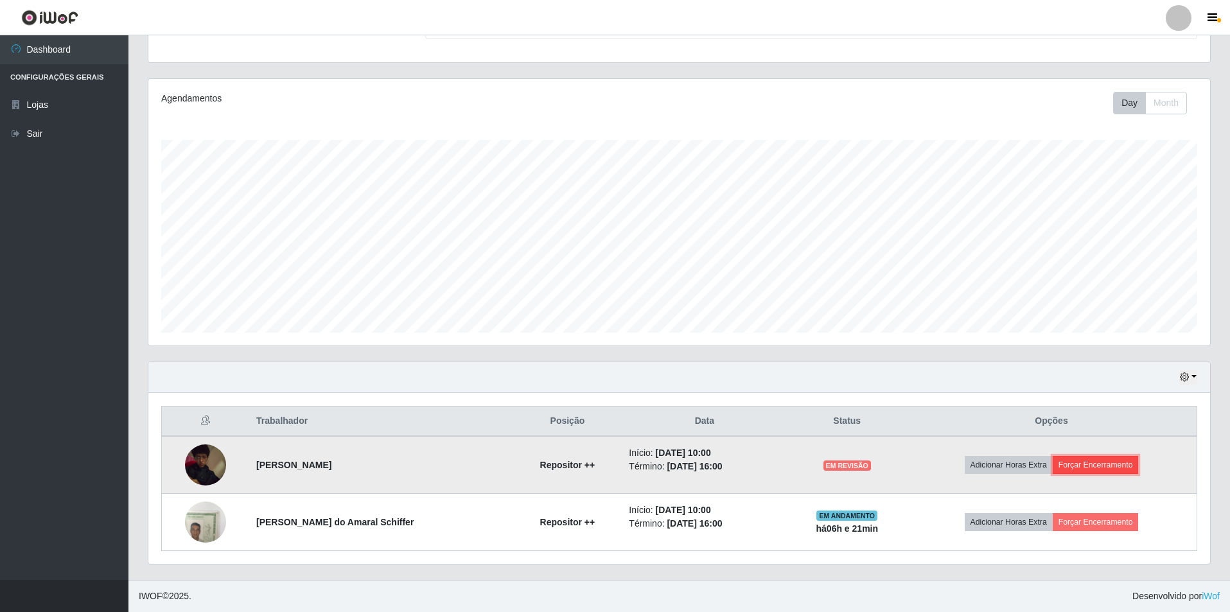
click at [1071, 468] on button "Forçar Encerramento" at bounding box center [1096, 465] width 86 height 18
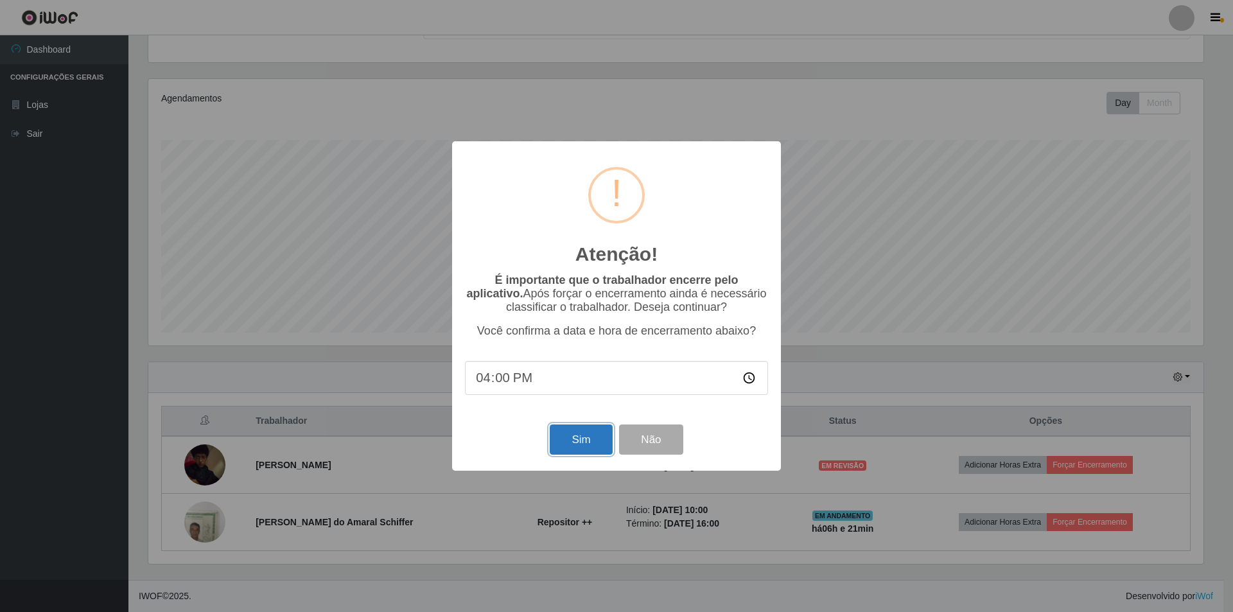
click at [577, 437] on button "Sim" at bounding box center [581, 440] width 62 height 30
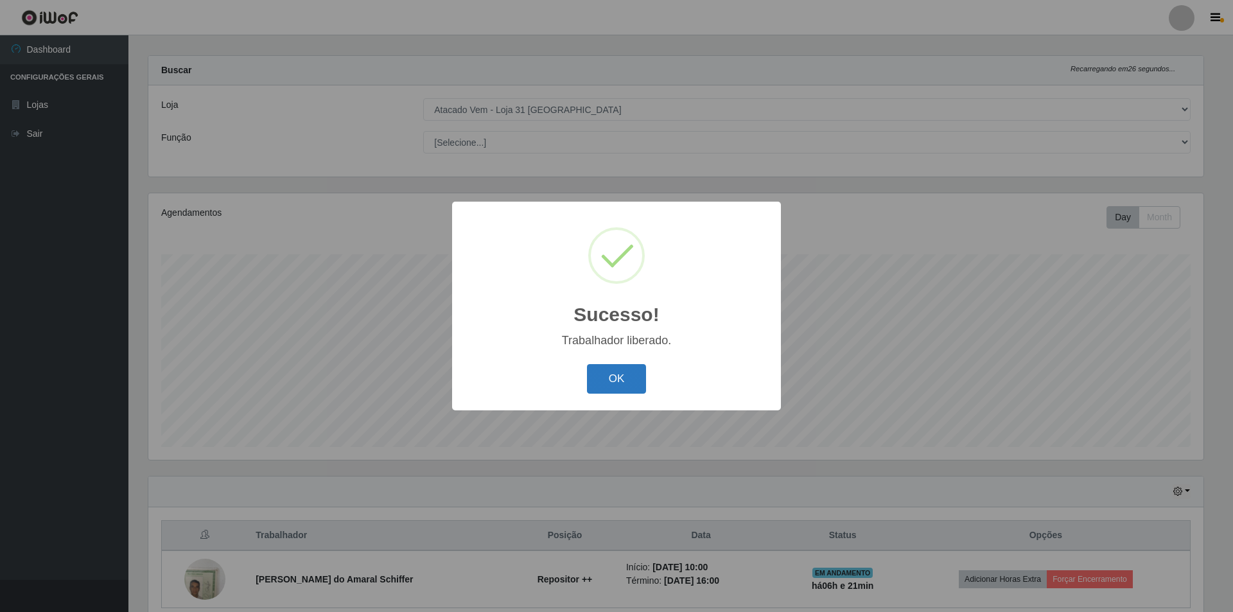
click at [632, 378] on button "OK" at bounding box center [617, 379] width 60 height 30
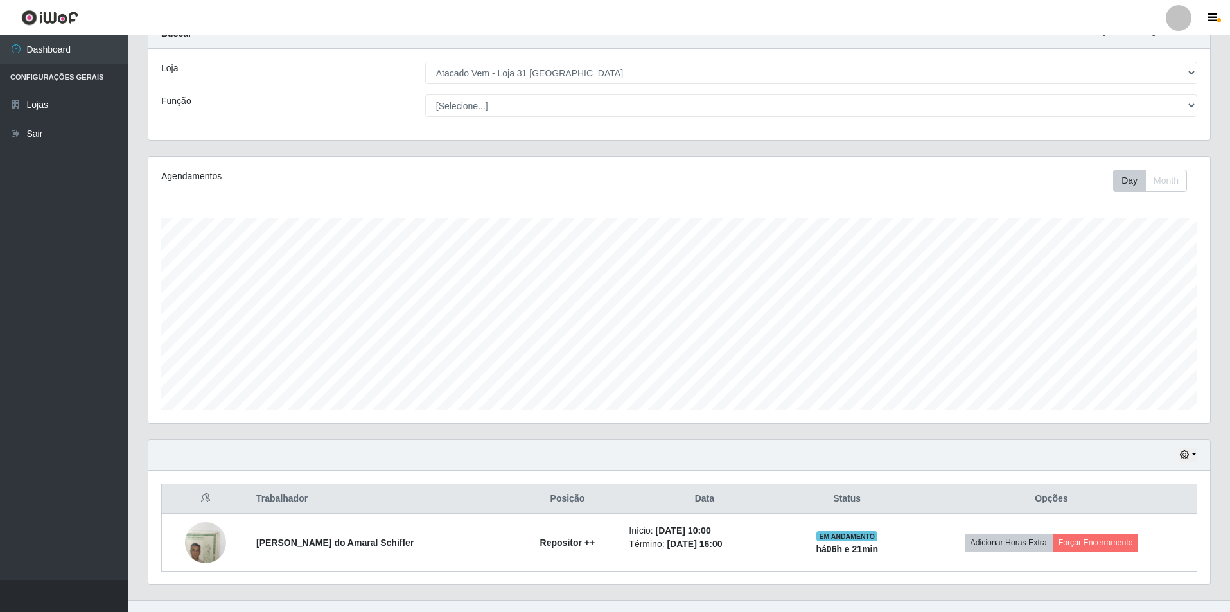
scroll to position [69, 0]
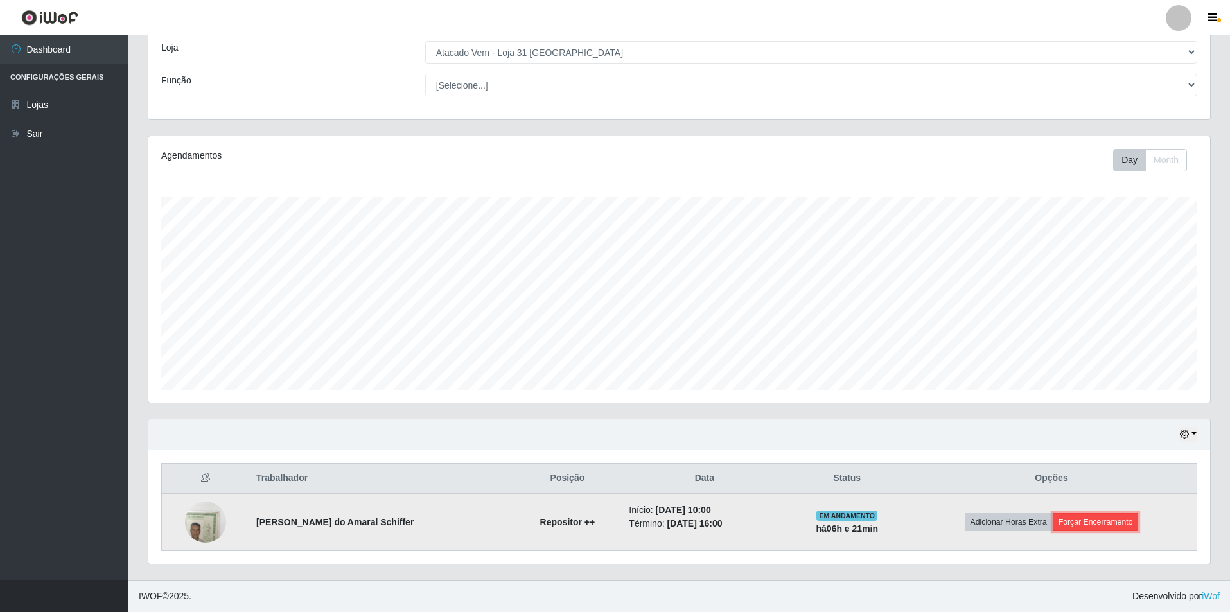
click at [1082, 526] on button "Forçar Encerramento" at bounding box center [1096, 522] width 86 height 18
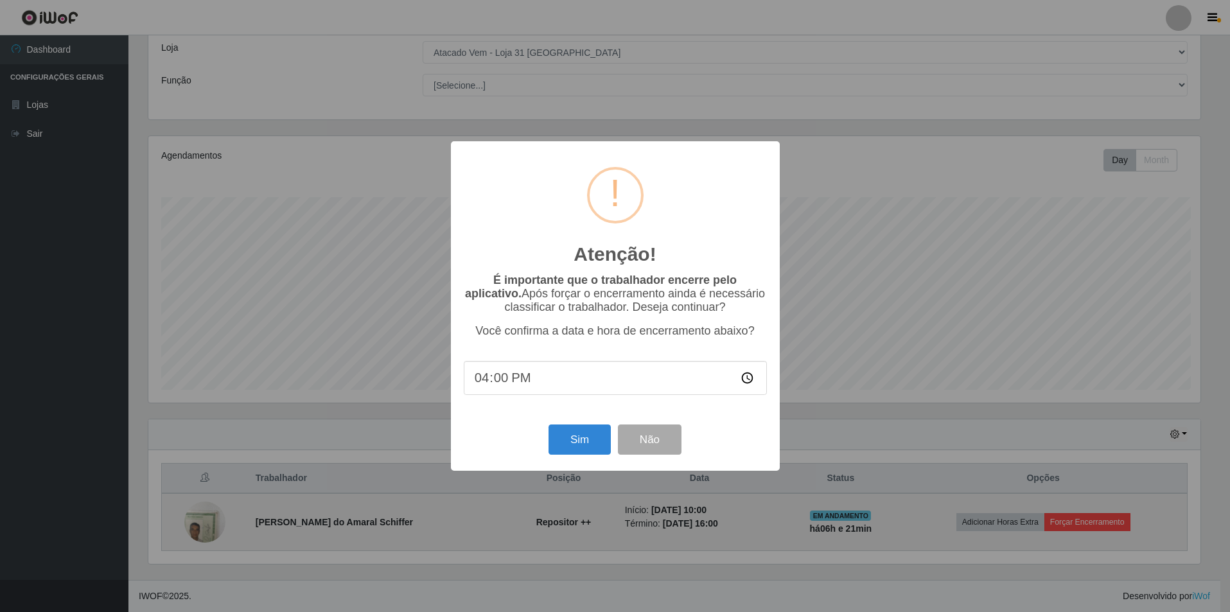
scroll to position [267, 1055]
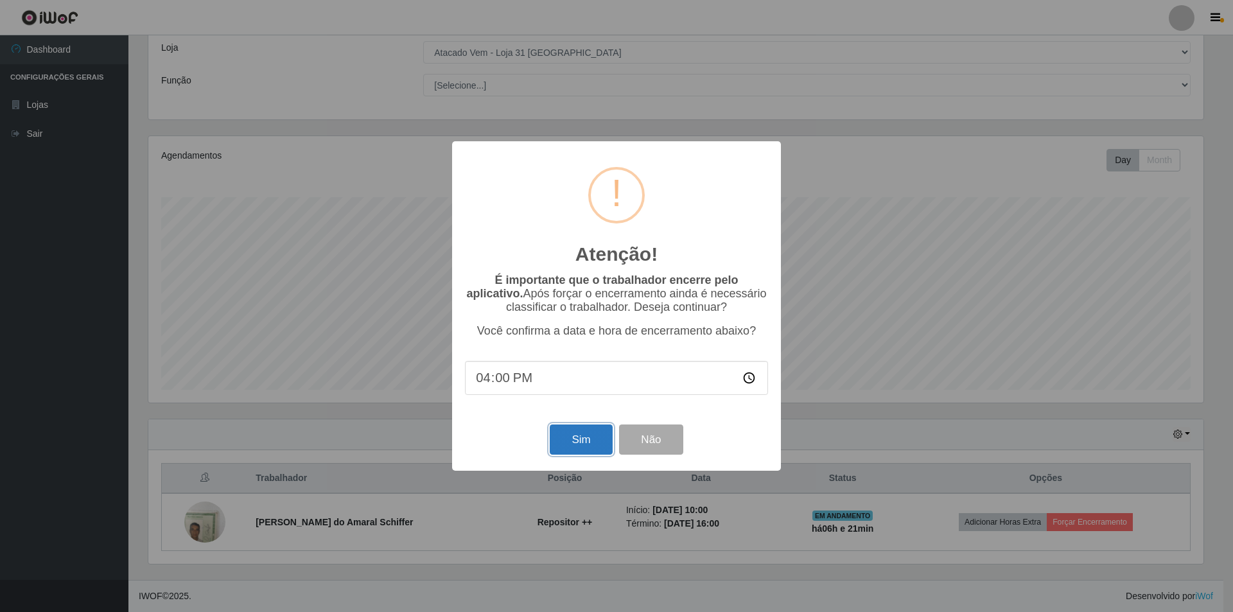
click at [592, 450] on button "Sim" at bounding box center [581, 440] width 62 height 30
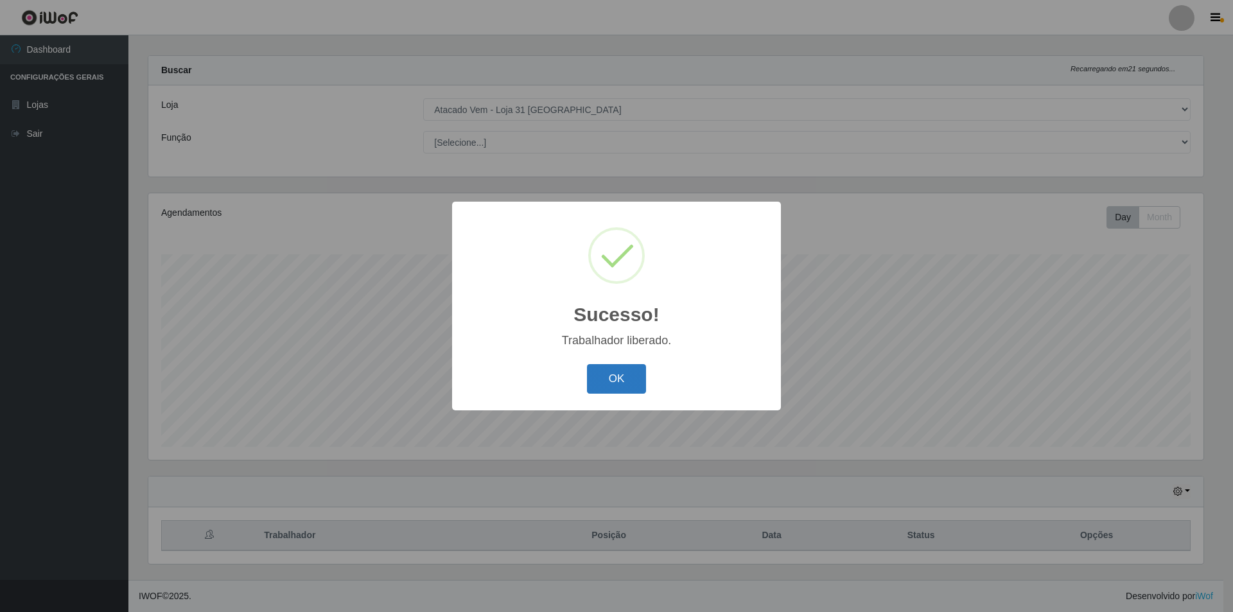
click at [617, 385] on button "OK" at bounding box center [617, 379] width 60 height 30
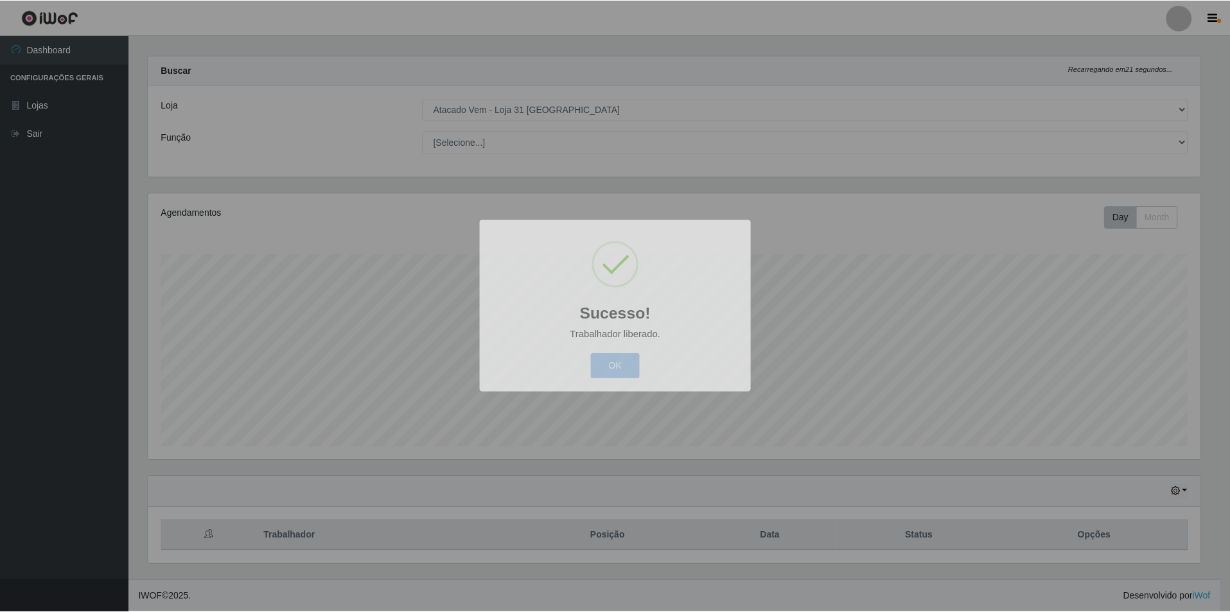
scroll to position [267, 1062]
